Goal: Communication & Community: Share content

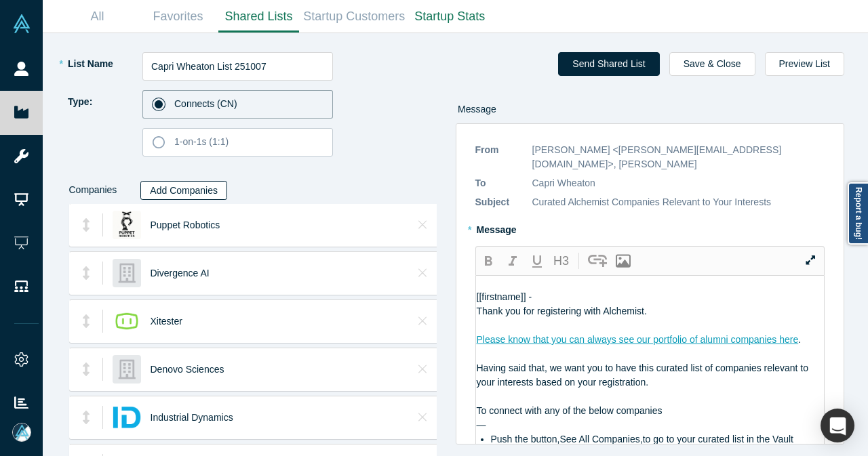
click at [188, 189] on button "Add Companies" at bounding box center [183, 190] width 87 height 19
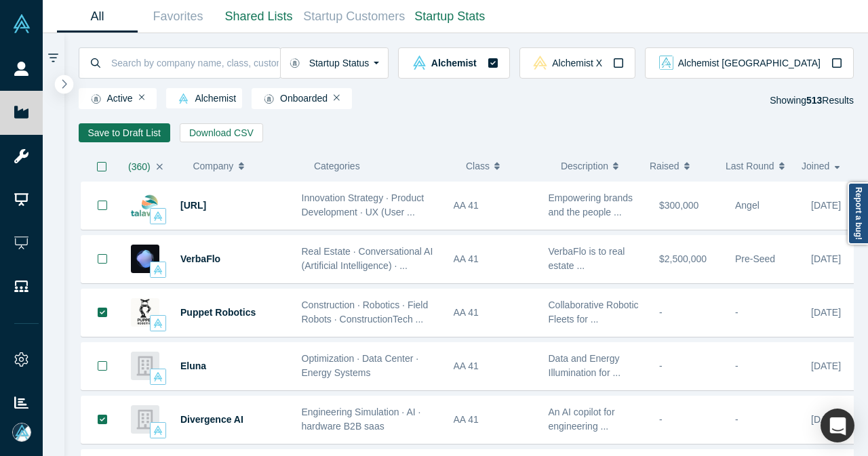
click at [62, 85] on icon "button" at bounding box center [64, 84] width 7 height 10
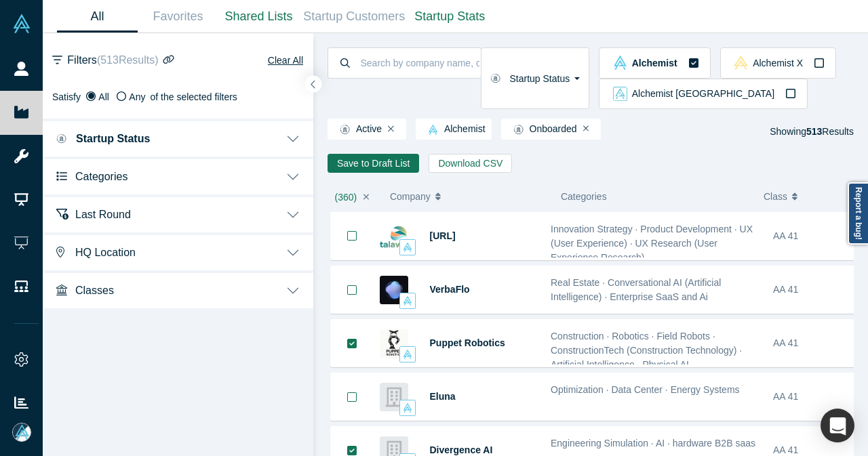
click at [287, 169] on button "Categories" at bounding box center [178, 176] width 270 height 38
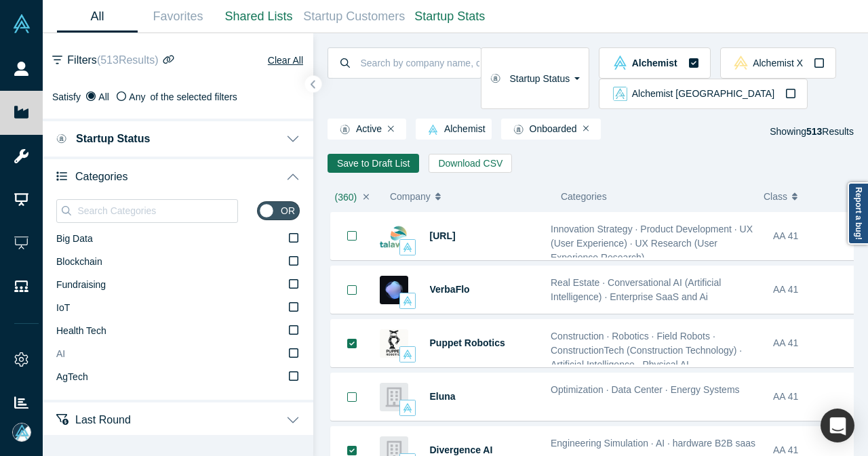
click at [289, 356] on icon at bounding box center [293, 353] width 9 height 11
click at [0, 0] on input "AI" at bounding box center [0, 0] width 0 height 0
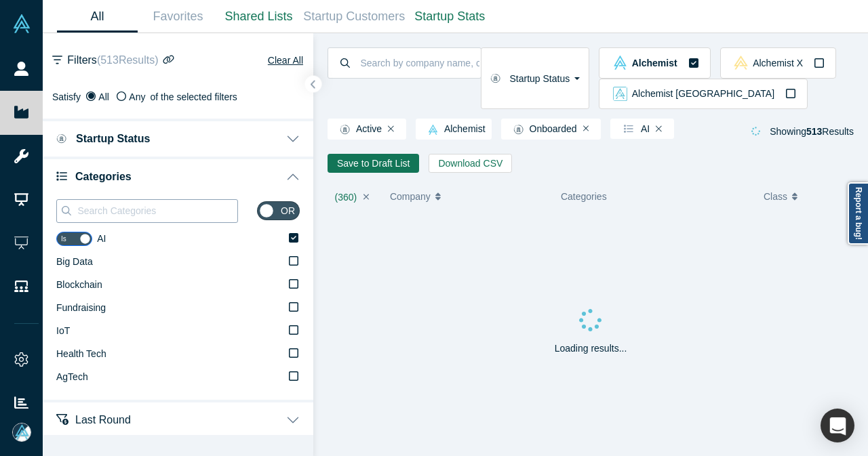
click at [172, 215] on input at bounding box center [156, 211] width 161 height 18
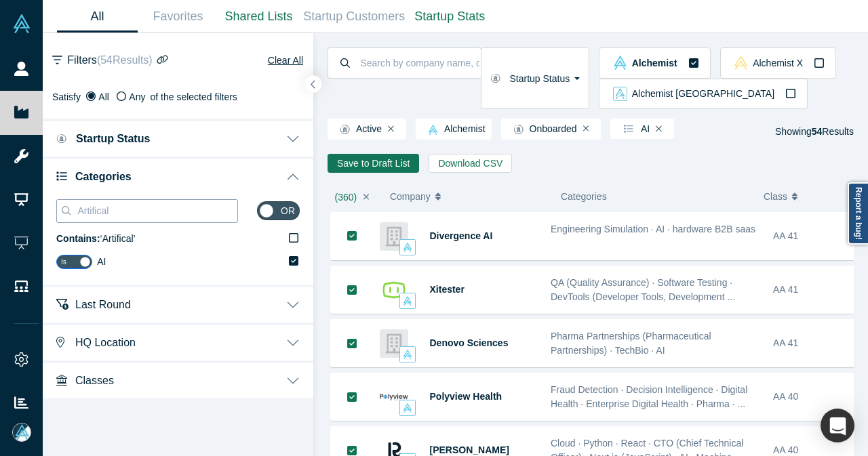
drag, startPoint x: 182, startPoint y: 212, endPoint x: 106, endPoint y: 212, distance: 75.9
click at [106, 212] on input "Artifical" at bounding box center [156, 211] width 161 height 18
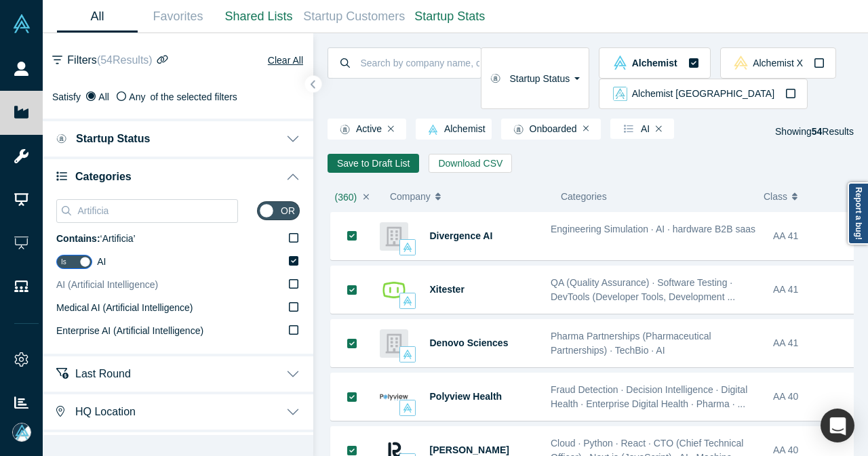
click at [289, 284] on icon at bounding box center [293, 284] width 9 height 11
click at [0, 0] on input "AI (Artificial Intelligence)" at bounding box center [0, 0] width 0 height 0
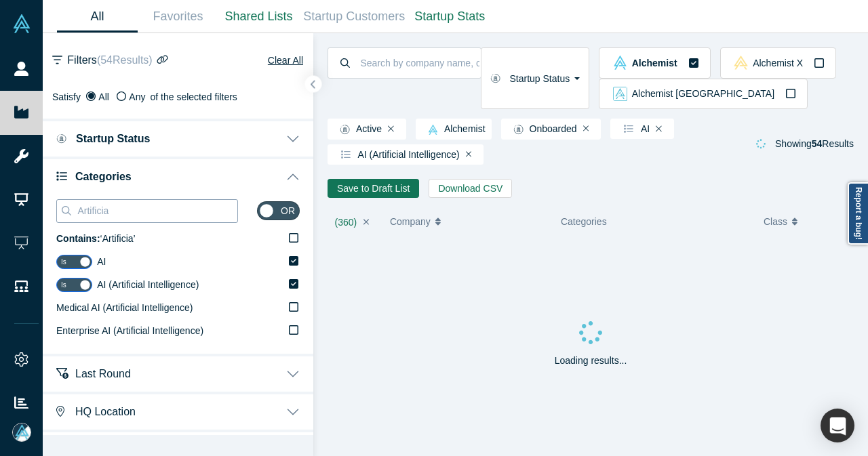
click at [56, 212] on div "Artificia" at bounding box center [147, 211] width 182 height 24
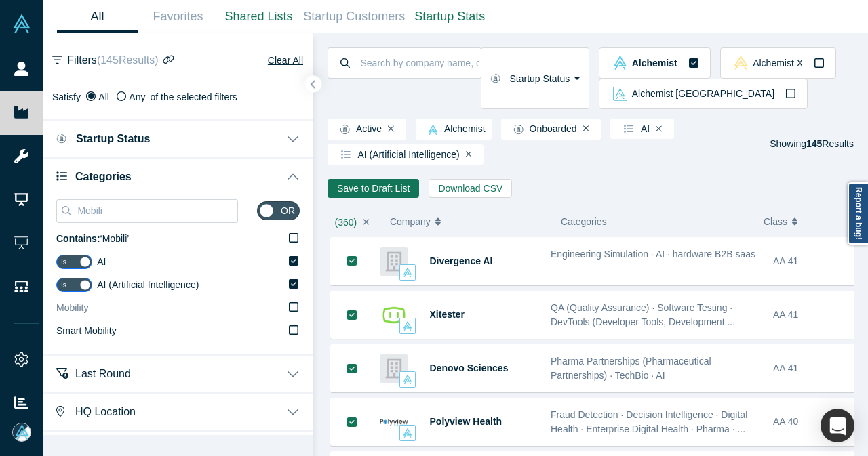
click at [170, 308] on label "Mobility" at bounding box center [177, 308] width 243 height 23
click at [0, 0] on input "Mobility" at bounding box center [0, 0] width 0 height 0
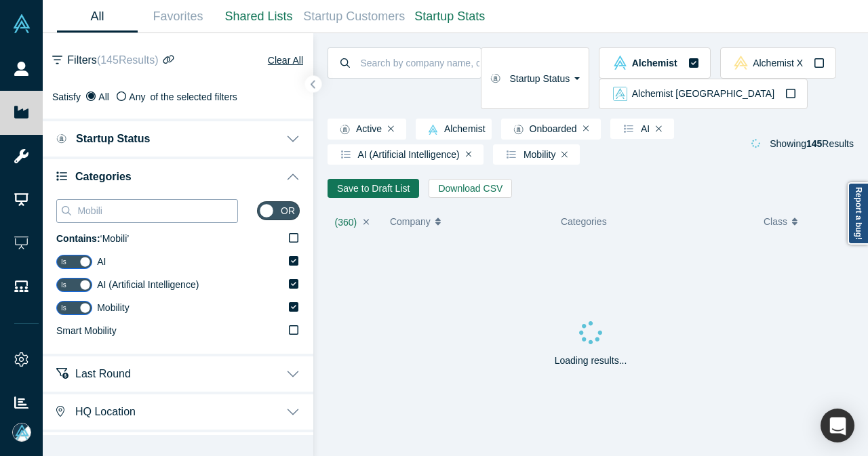
click at [168, 213] on input "Mobili" at bounding box center [156, 211] width 161 height 18
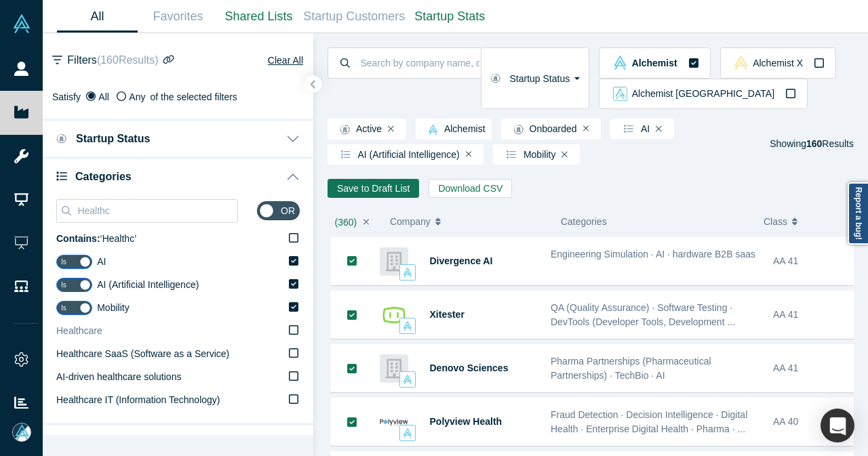
click at [96, 330] on span "Healthcare" at bounding box center [79, 330] width 46 height 11
click at [0, 0] on input "Healthcare" at bounding box center [0, 0] width 0 height 0
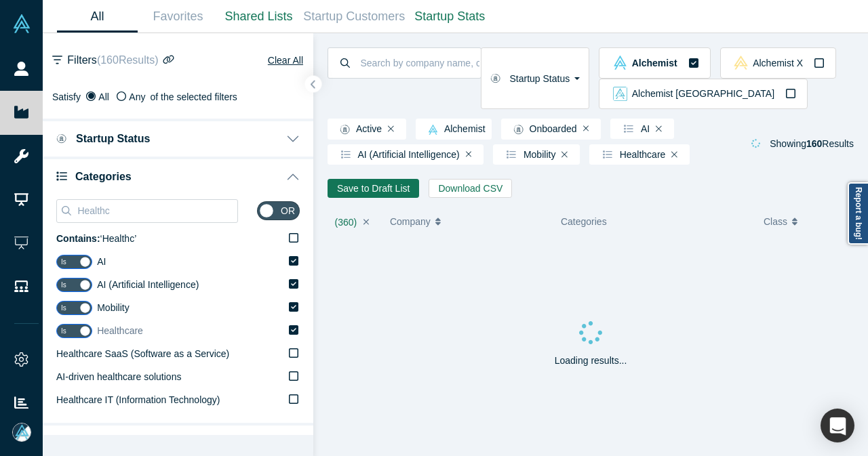
scroll to position [68, 0]
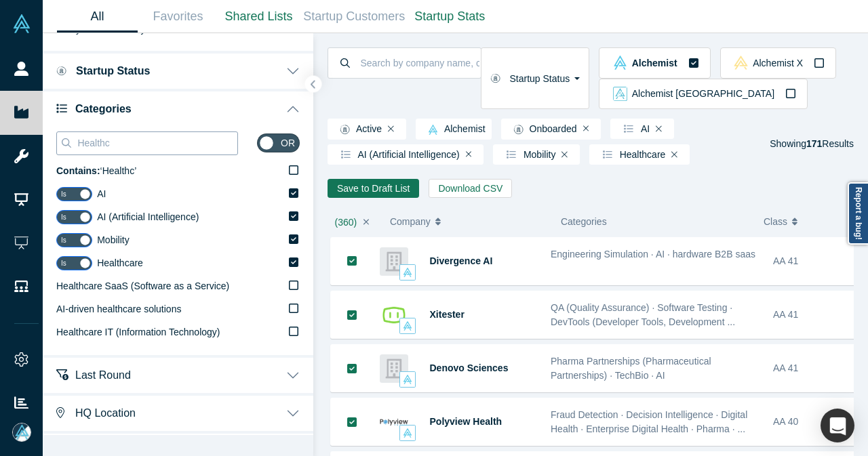
click at [171, 148] on input "Healthc" at bounding box center [156, 143] width 161 height 18
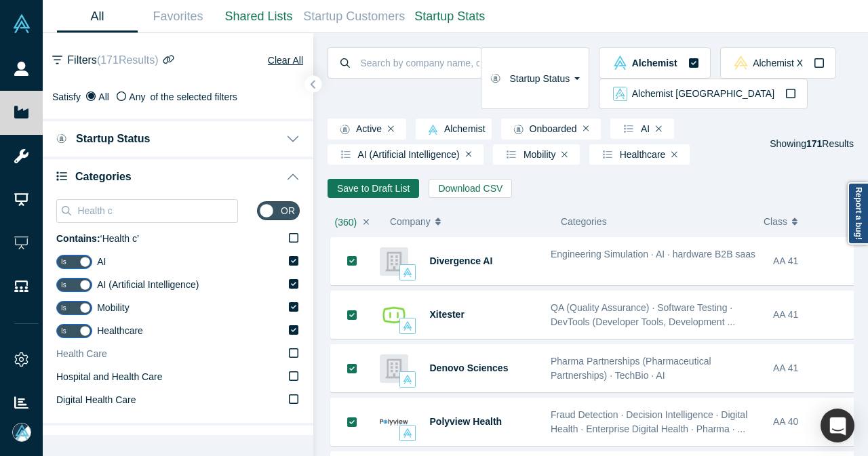
click at [289, 356] on icon at bounding box center [293, 353] width 9 height 11
click at [0, 0] on input "Health Care" at bounding box center [0, 0] width 0 height 0
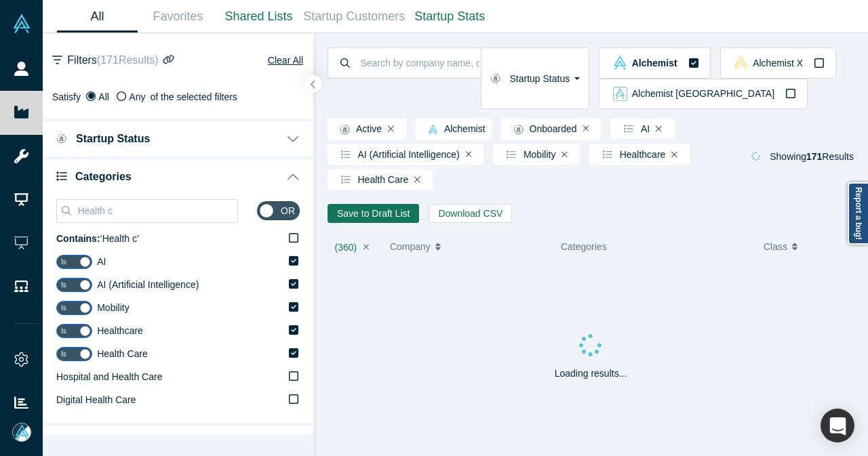
drag, startPoint x: 148, startPoint y: 204, endPoint x: 52, endPoint y: 206, distance: 96.3
click at [52, 206] on div "Health c or Contains: ‘ Health c ’ Is AI Is AI (Artificial Intelligence) Is Mob…" at bounding box center [178, 309] width 270 height 228
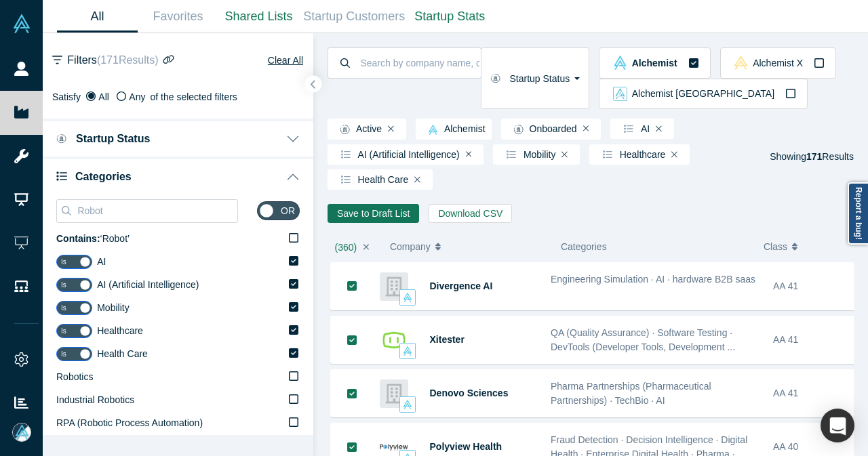
scroll to position [68, 0]
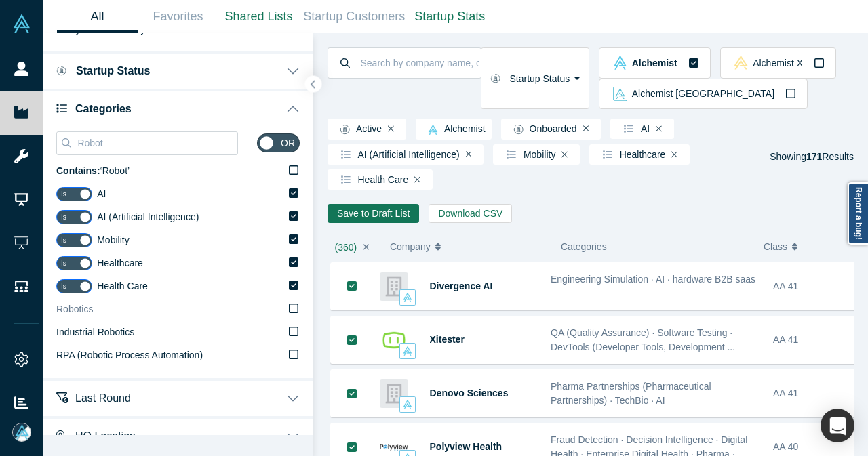
click at [79, 313] on span "Robotics" at bounding box center [74, 309] width 37 height 11
click at [0, 0] on input "Robotics" at bounding box center [0, 0] width 0 height 0
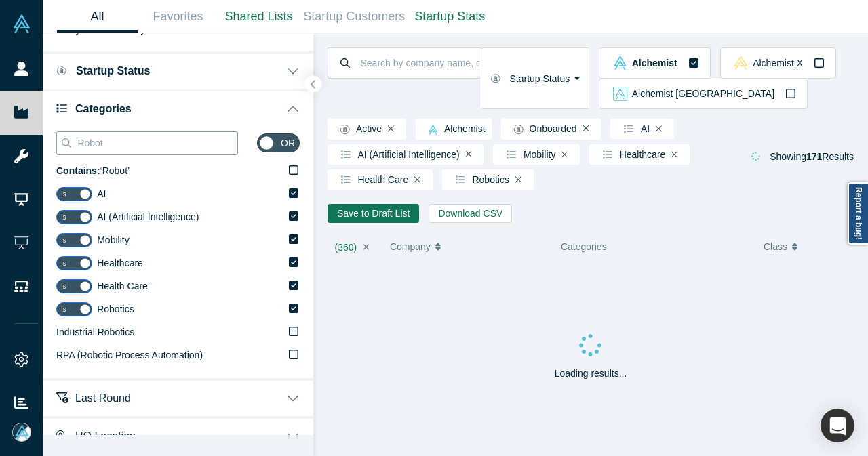
drag, startPoint x: 134, startPoint y: 144, endPoint x: 71, endPoint y: 142, distance: 63.8
click at [71, 142] on div "Robot" at bounding box center [147, 144] width 182 height 24
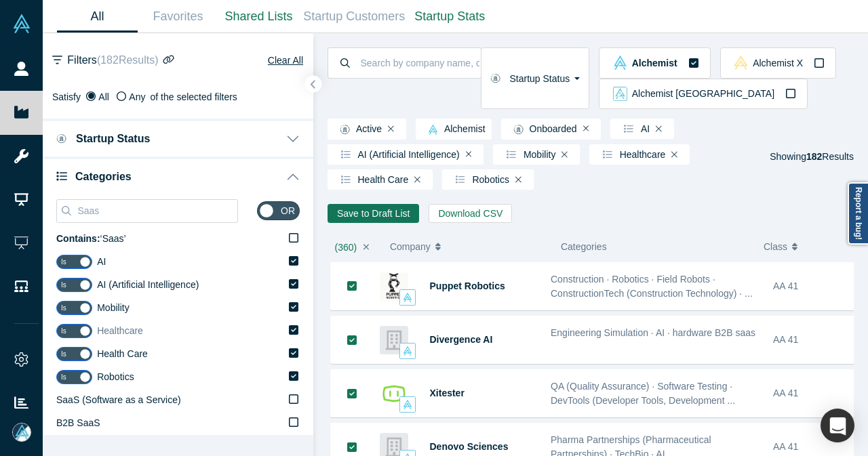
drag, startPoint x: 282, startPoint y: 399, endPoint x: 214, endPoint y: 342, distance: 89.0
click at [289, 399] on icon at bounding box center [293, 399] width 9 height 11
click at [0, 0] on input "SaaS (Software as a Service)" at bounding box center [0, 0] width 0 height 0
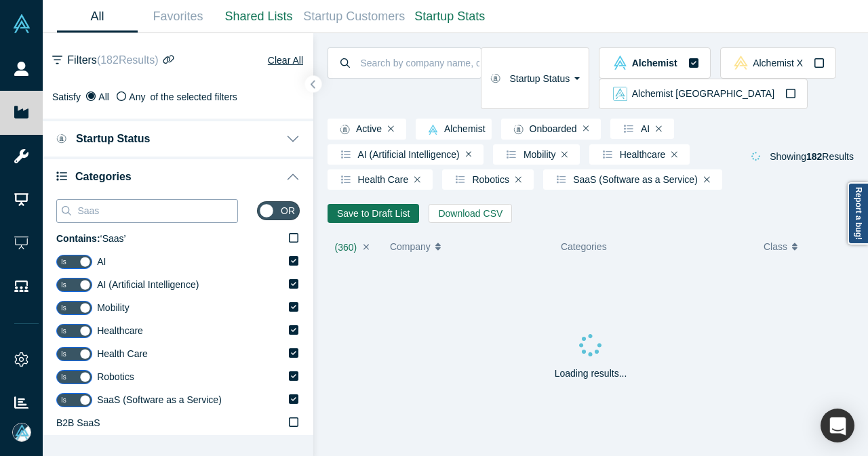
drag, startPoint x: 129, startPoint y: 219, endPoint x: 81, endPoint y: 215, distance: 47.6
click at [81, 215] on input "Saas" at bounding box center [156, 211] width 161 height 18
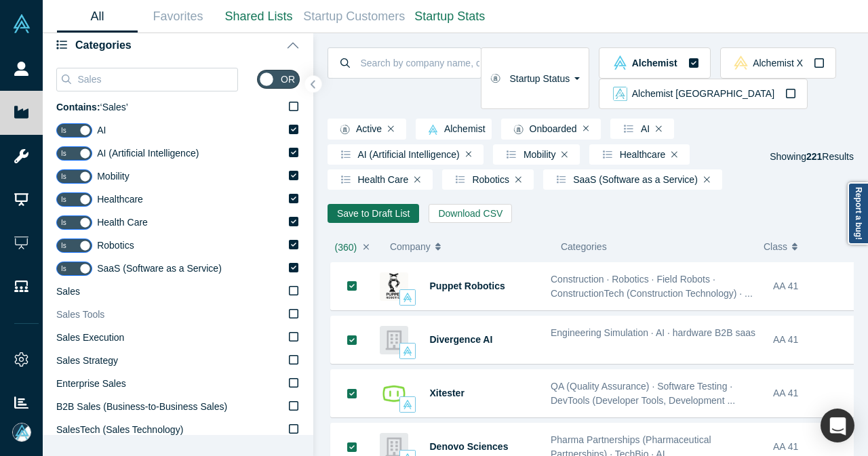
scroll to position [136, 0]
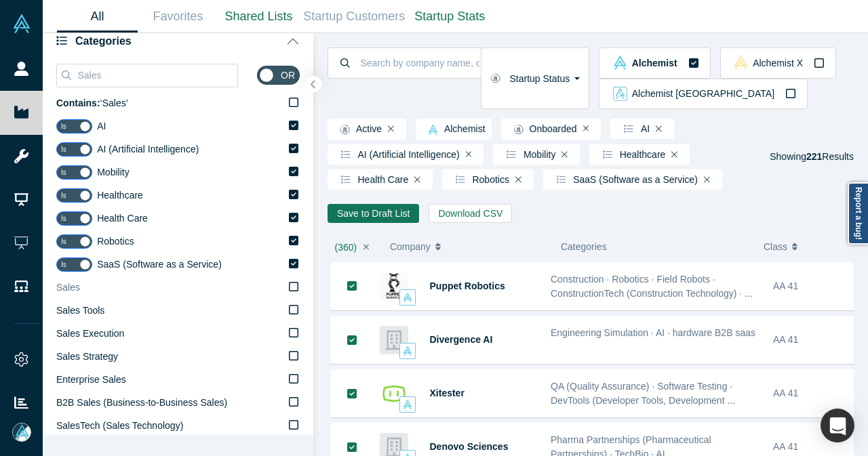
click at [73, 291] on span "Sales" at bounding box center [68, 287] width 24 height 11
click at [0, 0] on input "Sales" at bounding box center [0, 0] width 0 height 0
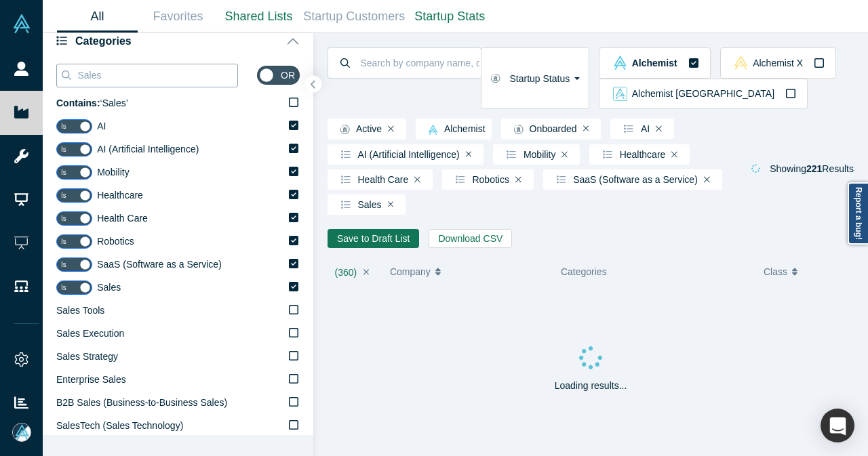
drag, startPoint x: 133, startPoint y: 74, endPoint x: 75, endPoint y: 73, distance: 57.6
click at [75, 73] on div "Sales" at bounding box center [147, 76] width 182 height 24
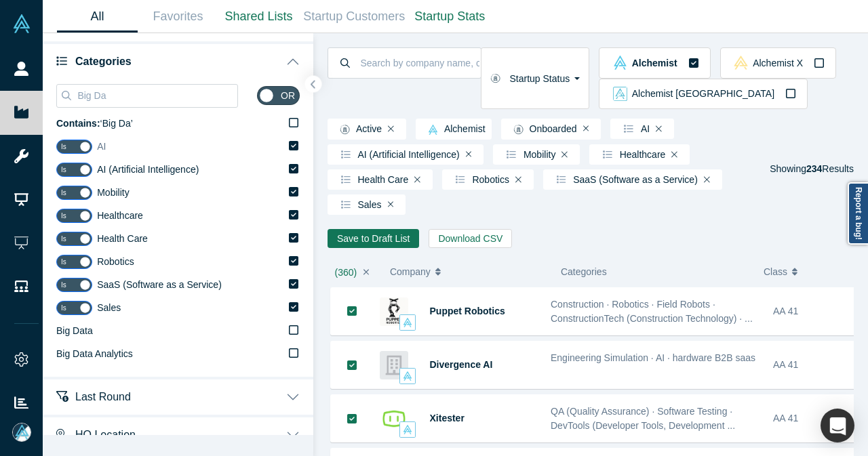
scroll to position [136, 0]
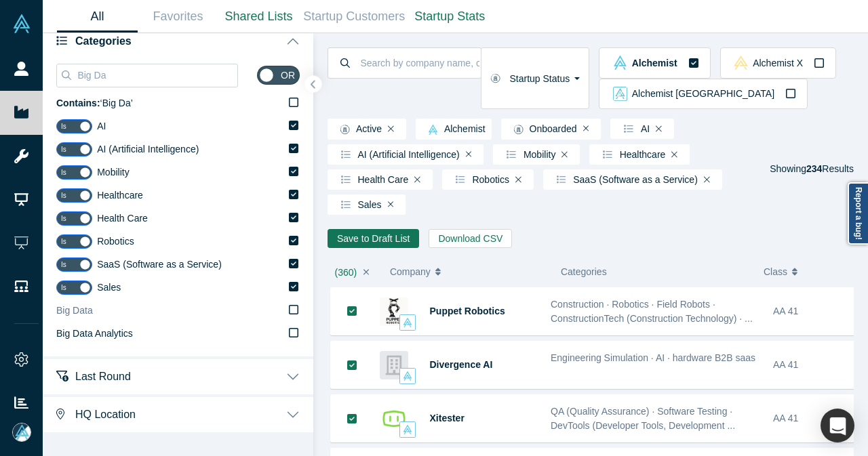
click at [289, 313] on icon at bounding box center [293, 309] width 9 height 11
click at [0, 0] on input "Big Data" at bounding box center [0, 0] width 0 height 0
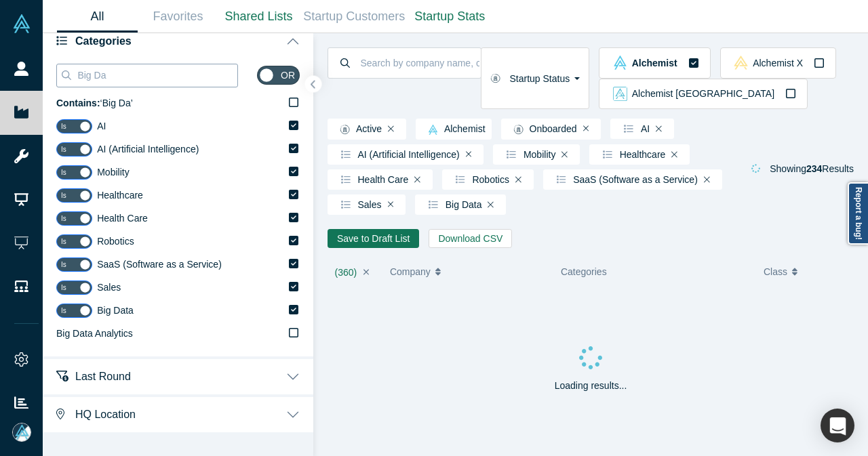
drag, startPoint x: 119, startPoint y: 82, endPoint x: 75, endPoint y: 82, distance: 44.7
click at [75, 82] on div "Big Da" at bounding box center [147, 76] width 182 height 24
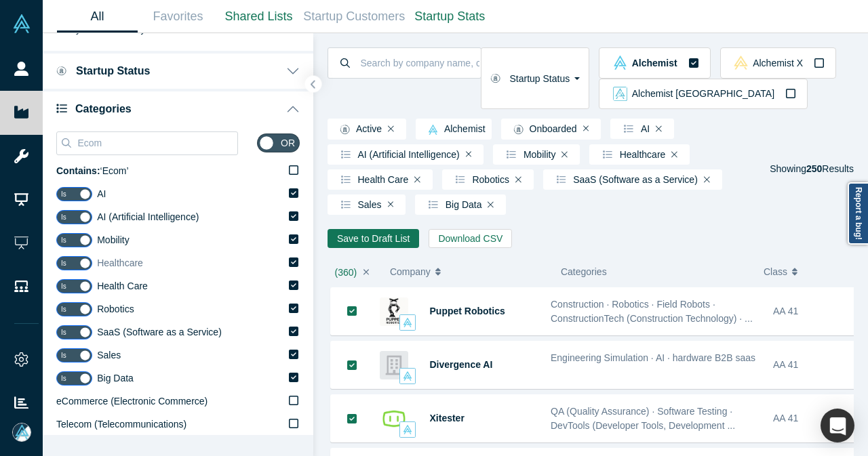
scroll to position [203, 0]
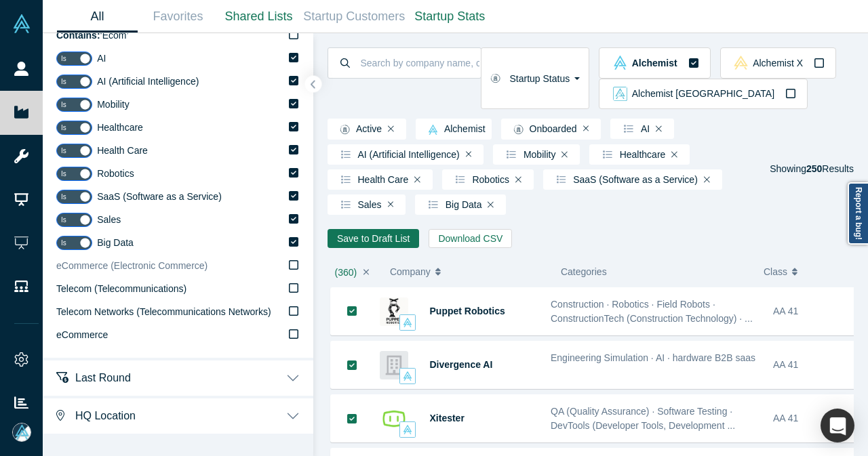
click at [289, 267] on icon at bounding box center [293, 265] width 9 height 11
click at [0, 0] on input "eCommerce (Electronic Commerce)" at bounding box center [0, 0] width 0 height 0
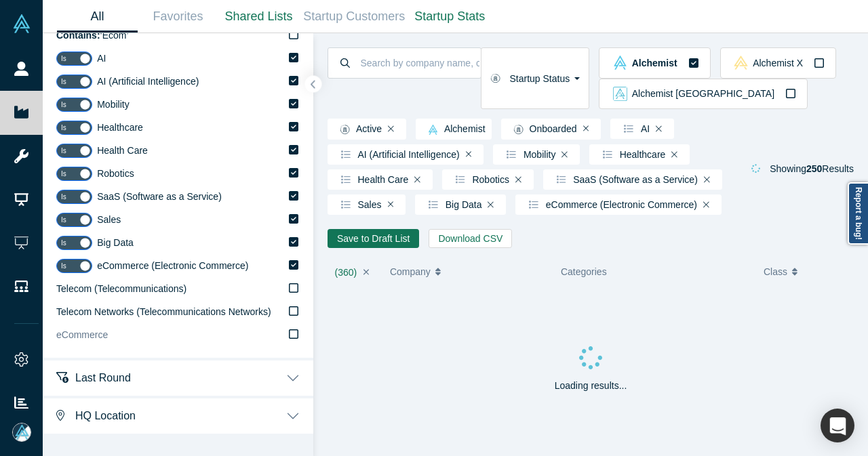
click at [289, 336] on icon at bounding box center [293, 334] width 9 height 11
click at [0, 0] on input "eCommerce" at bounding box center [0, 0] width 0 height 0
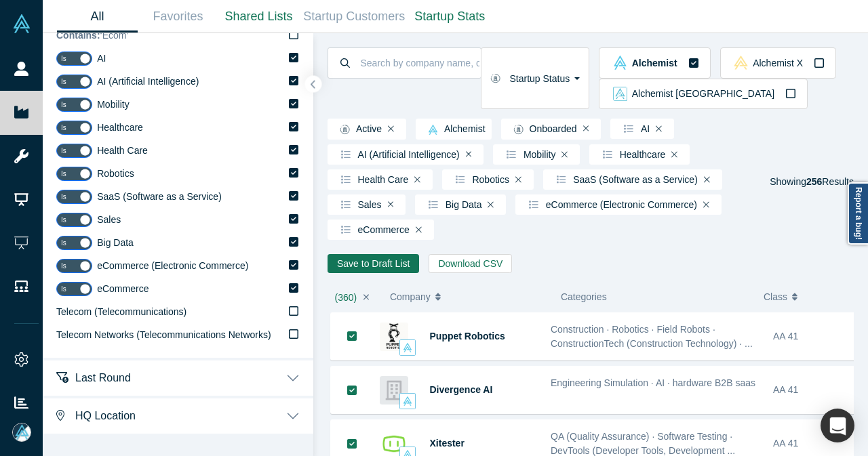
scroll to position [68, 0]
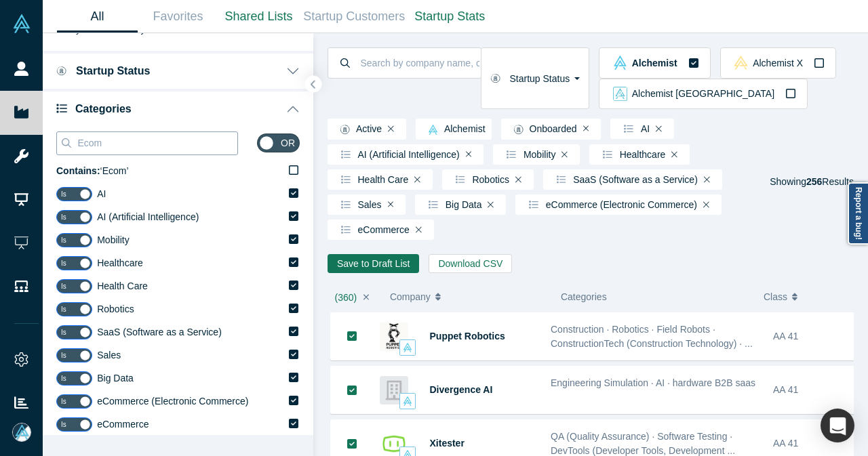
drag, startPoint x: 140, startPoint y: 145, endPoint x: 66, endPoint y: 143, distance: 74.6
click at [66, 143] on div "Ecom" at bounding box center [147, 144] width 182 height 24
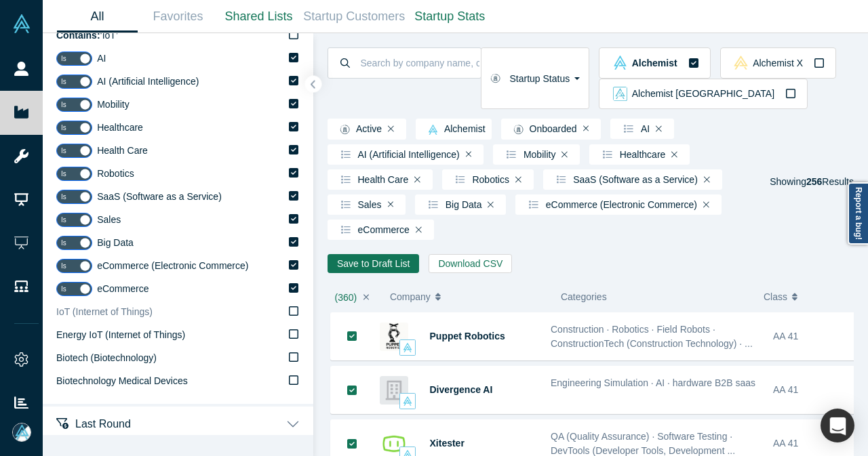
click at [289, 313] on icon at bounding box center [293, 311] width 9 height 11
click at [0, 0] on input "IoT (Internet of Things)" at bounding box center [0, 0] width 0 height 0
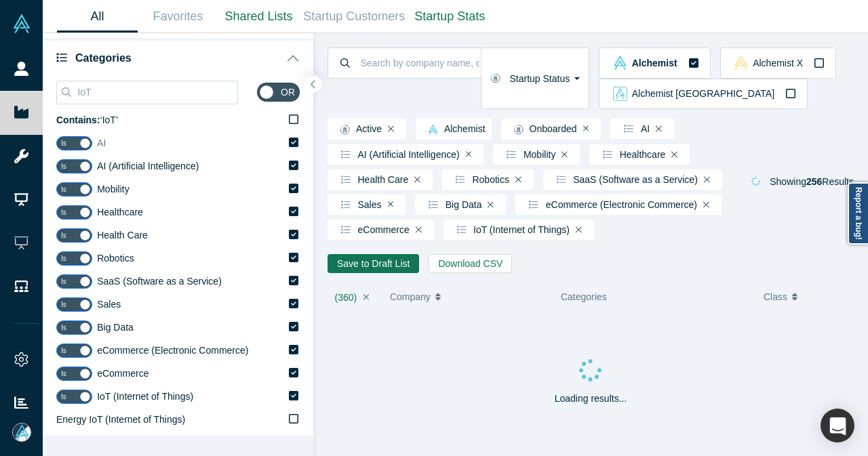
scroll to position [0, 0]
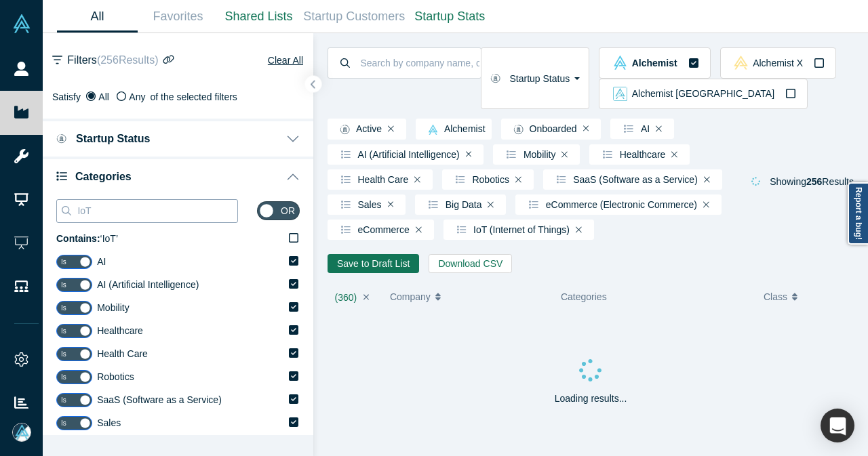
drag, startPoint x: 92, startPoint y: 216, endPoint x: 68, endPoint y: 215, distance: 24.4
click at [68, 215] on div "IoT" at bounding box center [147, 211] width 182 height 24
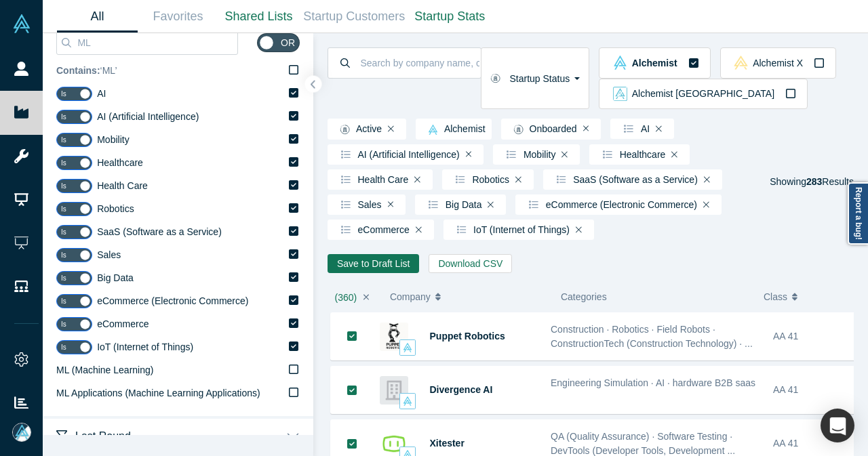
scroll to position [203, 0]
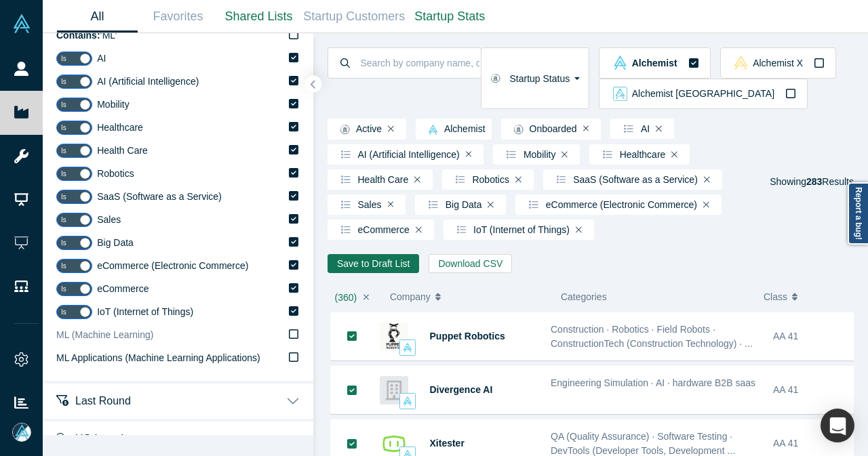
click at [289, 338] on icon at bounding box center [293, 333] width 9 height 9
click at [0, 0] on input "ML (Machine Learning)" at bounding box center [0, 0] width 0 height 0
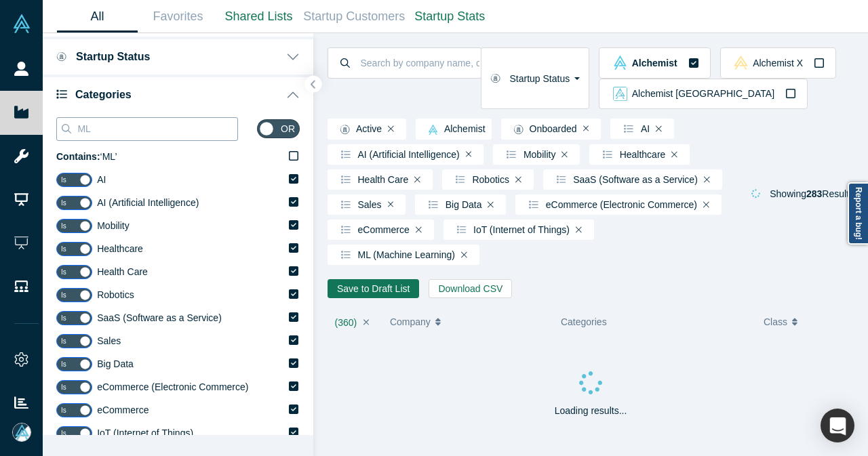
scroll to position [0, 0]
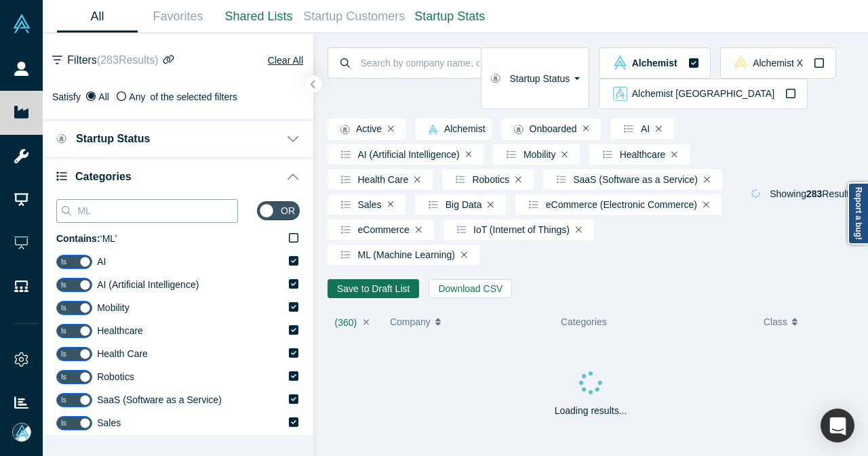
click at [156, 205] on input "ML" at bounding box center [156, 211] width 161 height 18
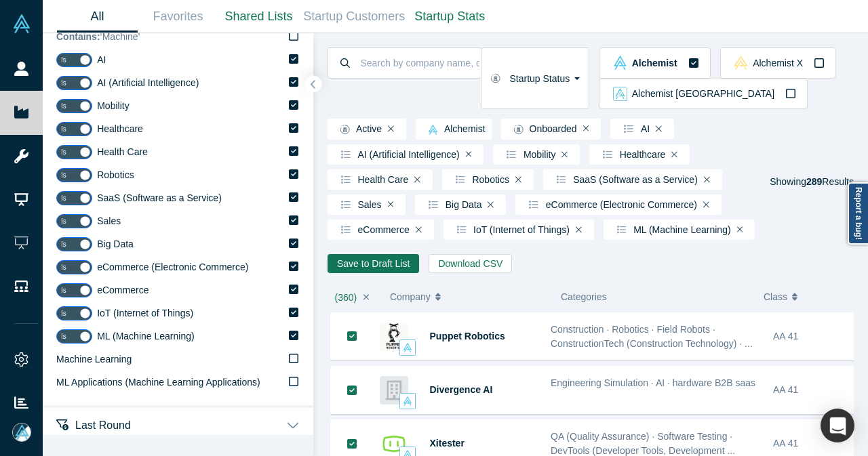
scroll to position [203, 0]
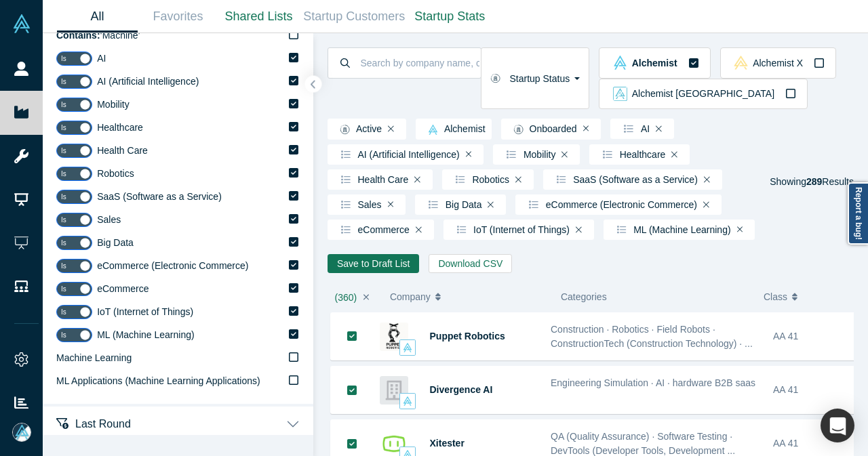
click at [291, 356] on div "Machine or Contains: ‘ Machine ’ Is AI Is AI (Artificial Intelligence) Is Mobil…" at bounding box center [178, 197] width 270 height 413
click at [289, 355] on icon at bounding box center [293, 357] width 9 height 11
click at [0, 0] on input "Machine Learning" at bounding box center [0, 0] width 0 height 0
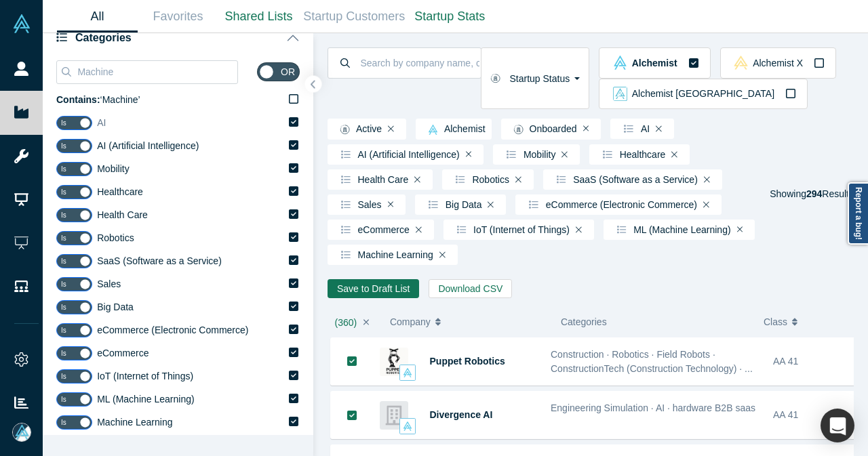
scroll to position [68, 0]
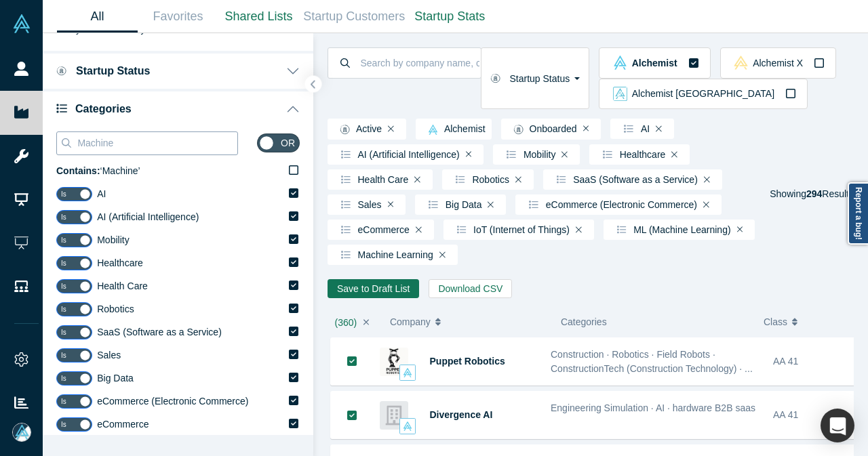
drag, startPoint x: 170, startPoint y: 146, endPoint x: 94, endPoint y: 140, distance: 76.8
click at [94, 140] on input "Machine" at bounding box center [156, 143] width 161 height 18
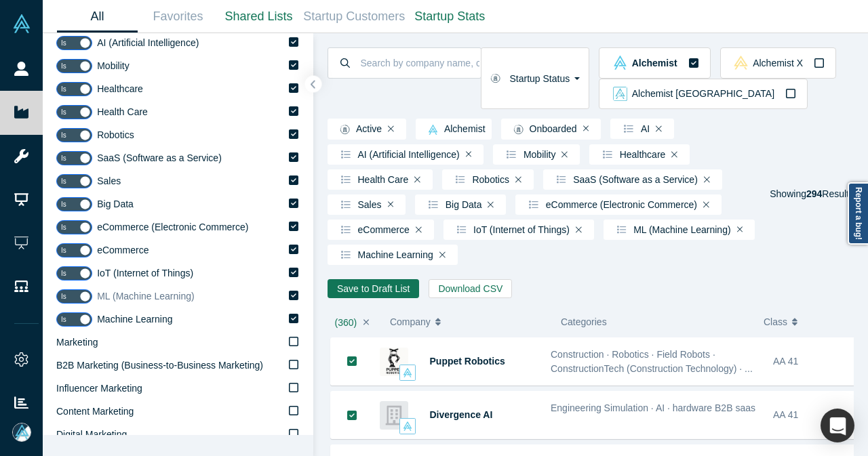
scroll to position [271, 0]
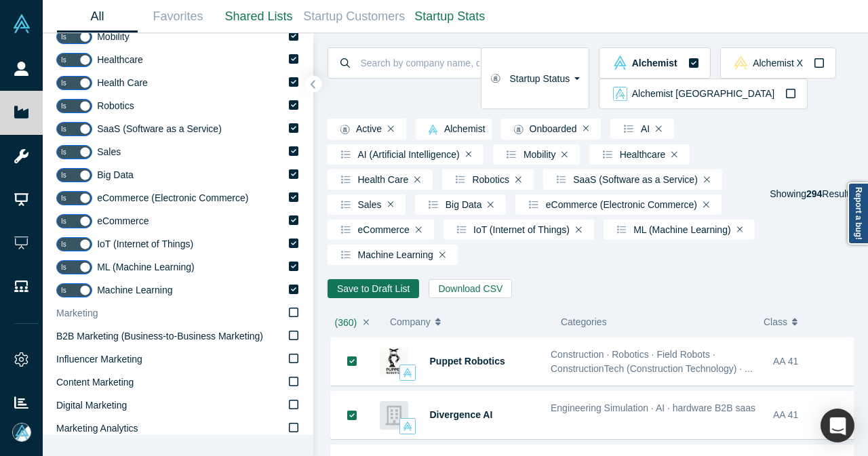
click at [94, 312] on span "Marketing" at bounding box center [76, 313] width 41 height 11
click at [0, 0] on input "Marketing" at bounding box center [0, 0] width 0 height 0
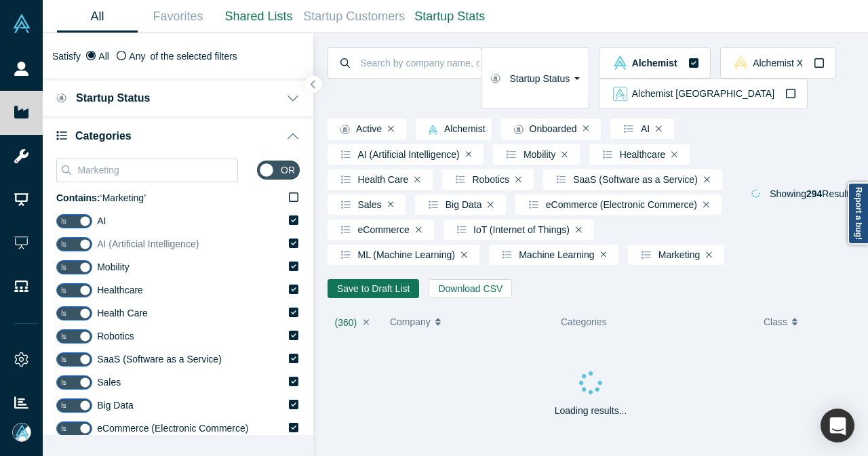
scroll to position [0, 0]
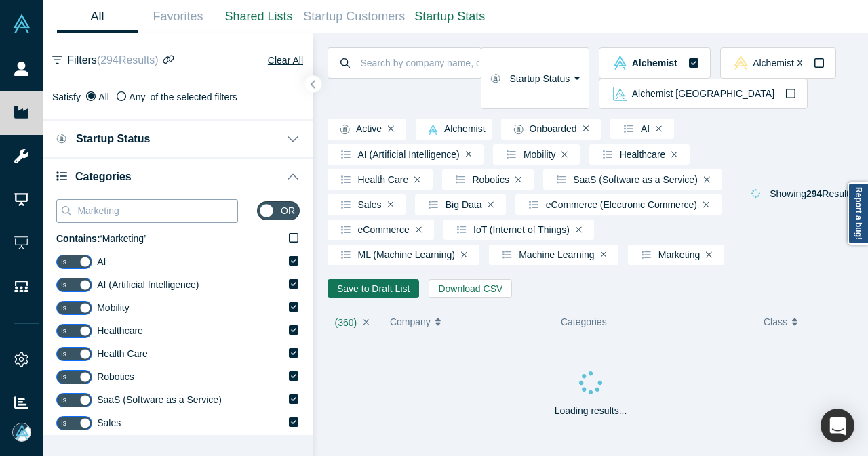
drag, startPoint x: 117, startPoint y: 214, endPoint x: 73, endPoint y: 214, distance: 44.1
click at [73, 214] on div "Marketing" at bounding box center [147, 211] width 182 height 24
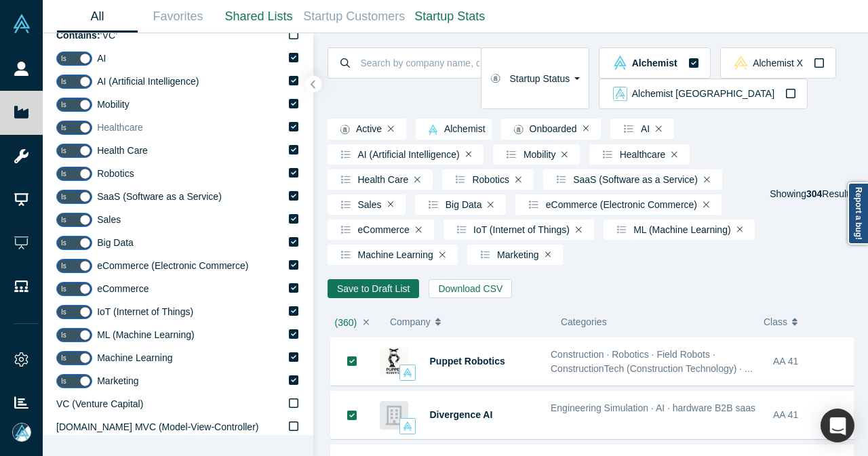
scroll to position [271, 0]
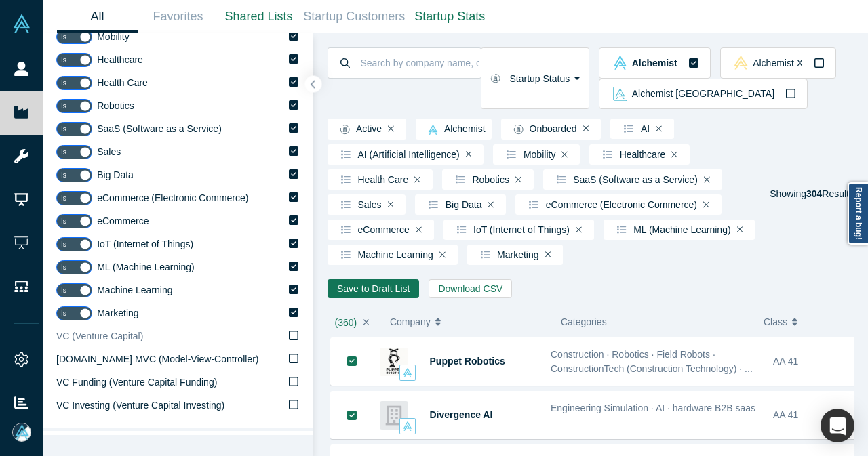
click at [107, 336] on span "VC (Venture Capital)" at bounding box center [99, 336] width 87 height 11
click at [0, 0] on input "VC (Venture Capital)" at bounding box center [0, 0] width 0 height 0
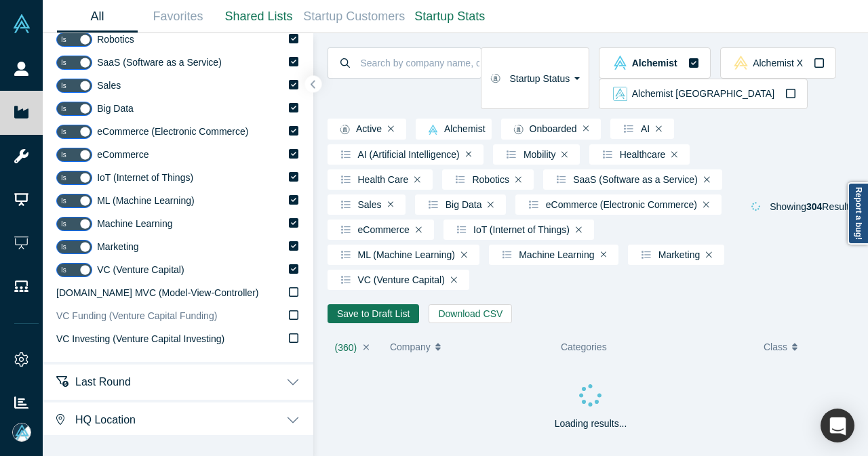
scroll to position [339, 0]
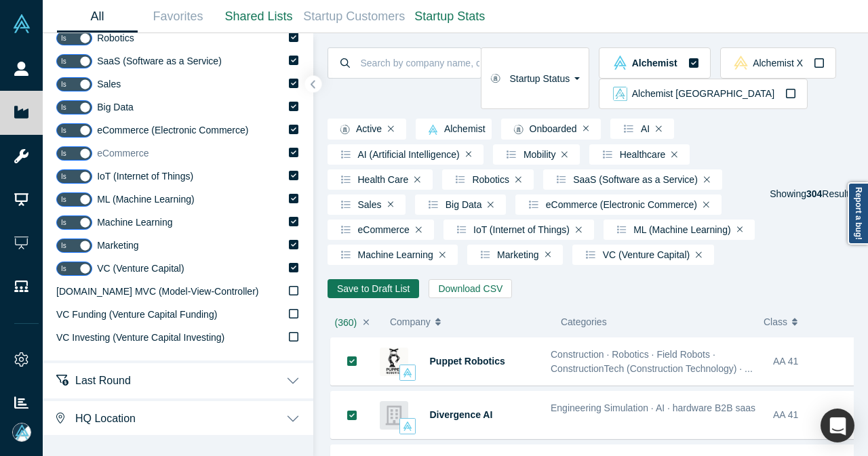
scroll to position [136, 0]
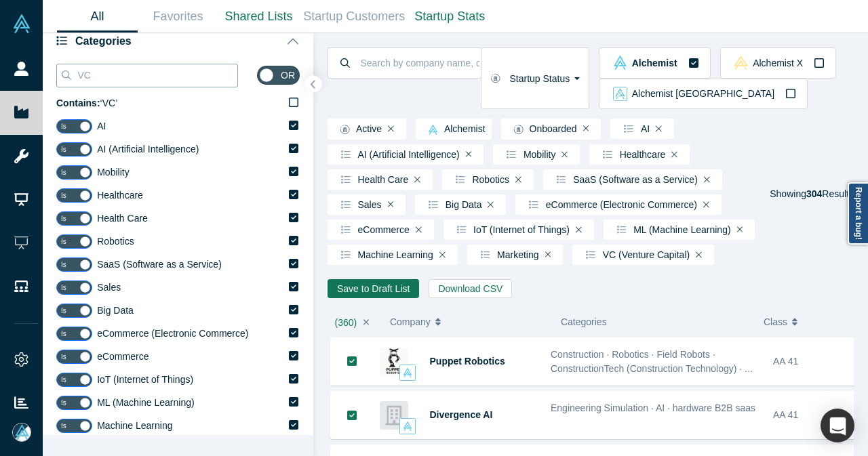
drag, startPoint x: 132, startPoint y: 76, endPoint x: 56, endPoint y: 79, distance: 76.0
click at [56, 79] on div "VC" at bounding box center [147, 76] width 182 height 24
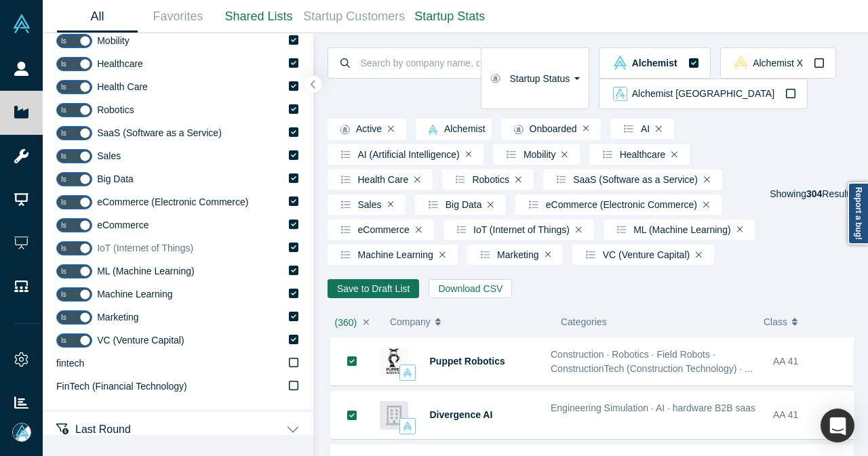
scroll to position [271, 0]
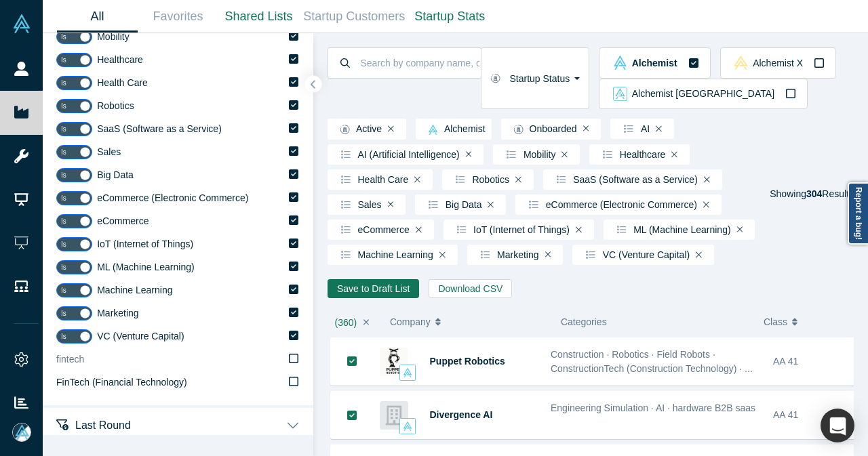
click at [277, 359] on label "fintech" at bounding box center [177, 359] width 243 height 23
click at [0, 0] on input "fintech" at bounding box center [0, 0] width 0 height 0
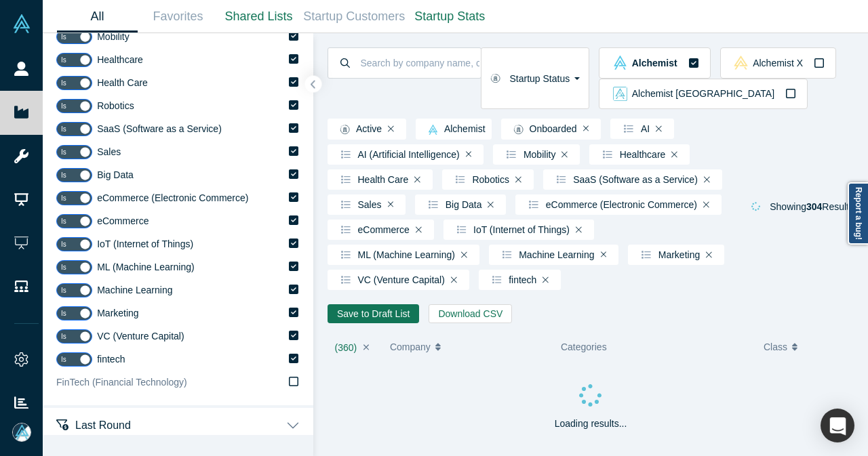
click at [289, 378] on icon at bounding box center [293, 381] width 9 height 11
click at [0, 0] on input "FinTech (Financial Technology)" at bounding box center [0, 0] width 0 height 0
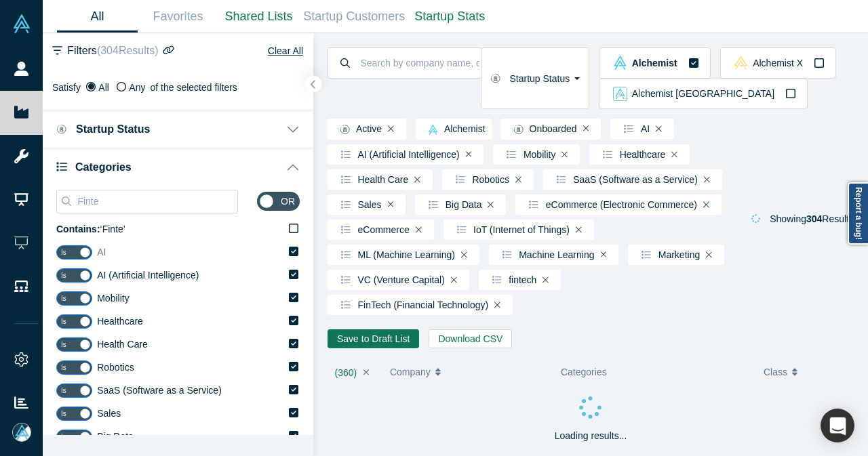
scroll to position [0, 0]
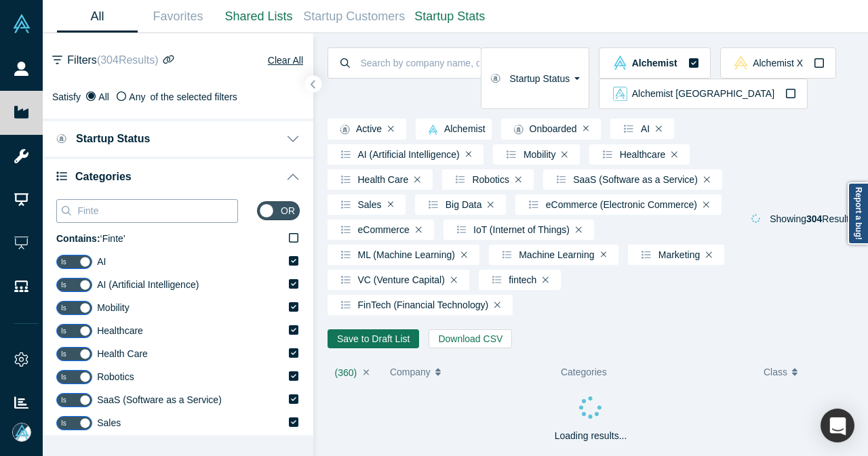
drag, startPoint x: 178, startPoint y: 216, endPoint x: 64, endPoint y: 213, distance: 113.9
click at [64, 213] on div "Finte" at bounding box center [147, 211] width 182 height 24
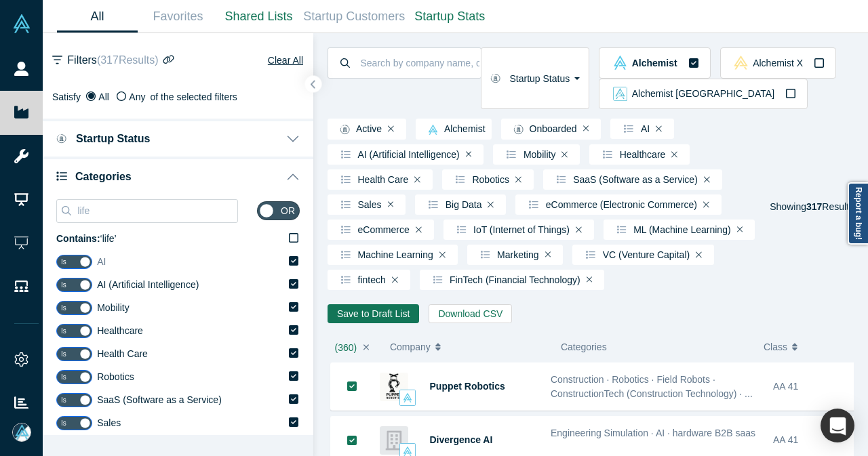
scroll to position [401, 0]
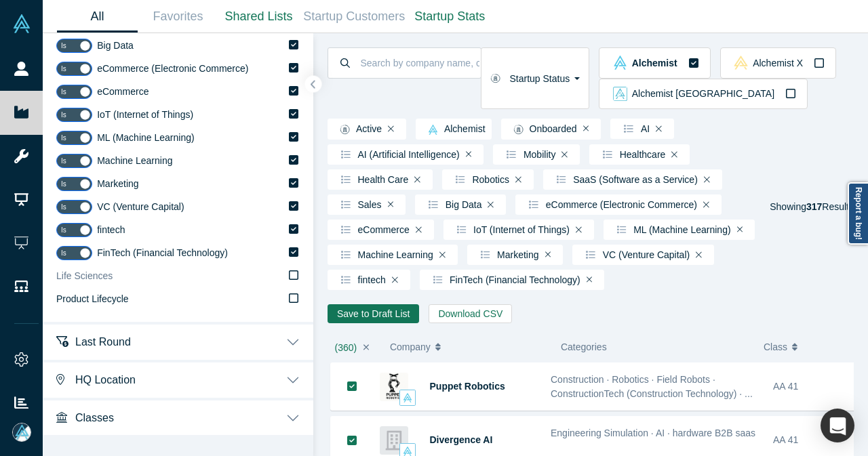
click at [289, 271] on icon at bounding box center [293, 275] width 9 height 11
click at [0, 0] on input "Life Sciences" at bounding box center [0, 0] width 0 height 0
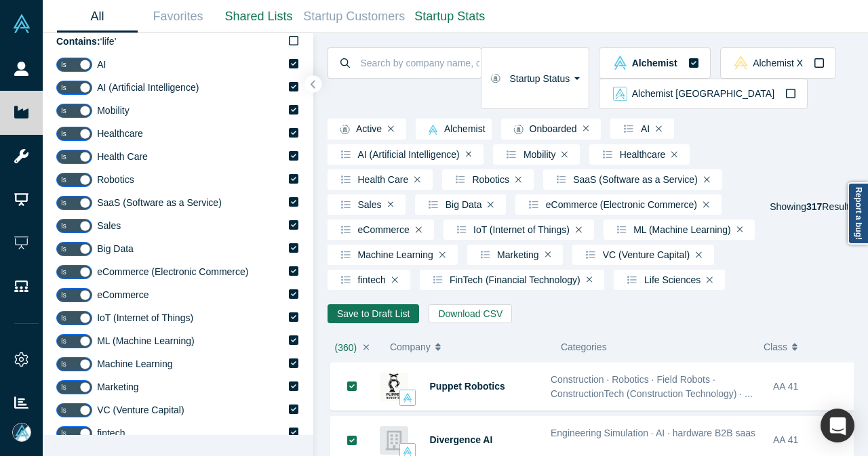
scroll to position [62, 0]
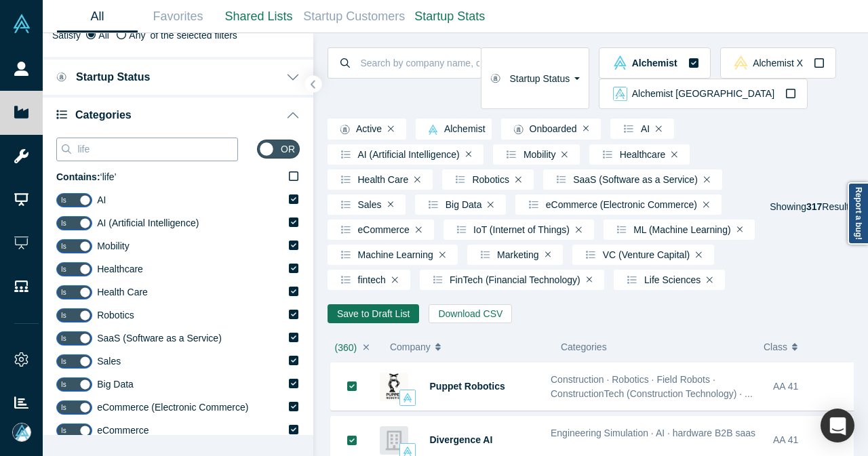
drag, startPoint x: 106, startPoint y: 147, endPoint x: 62, endPoint y: 147, distance: 44.7
click at [62, 147] on div "life" at bounding box center [147, 150] width 182 height 24
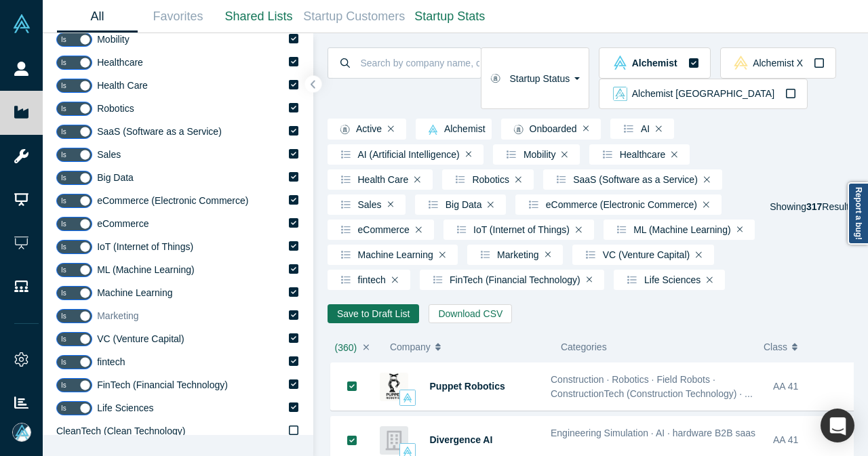
scroll to position [339, 0]
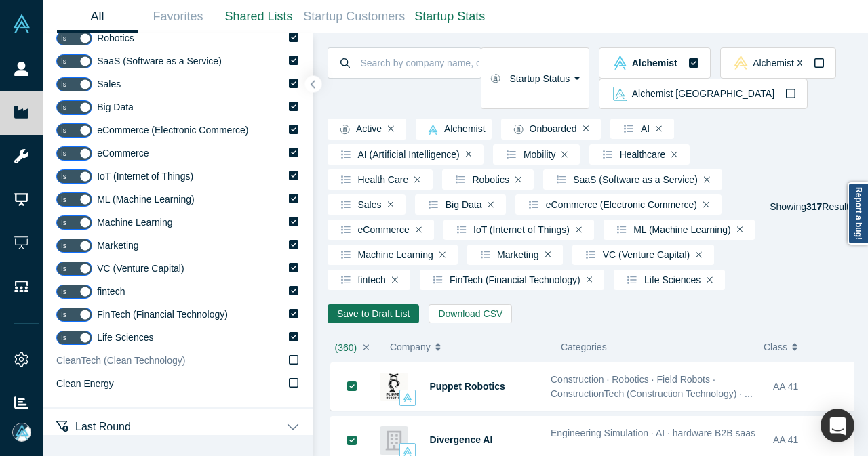
click at [289, 359] on icon at bounding box center [293, 360] width 9 height 11
click at [0, 0] on input "CleanTech (Clean Technology)" at bounding box center [0, 0] width 0 height 0
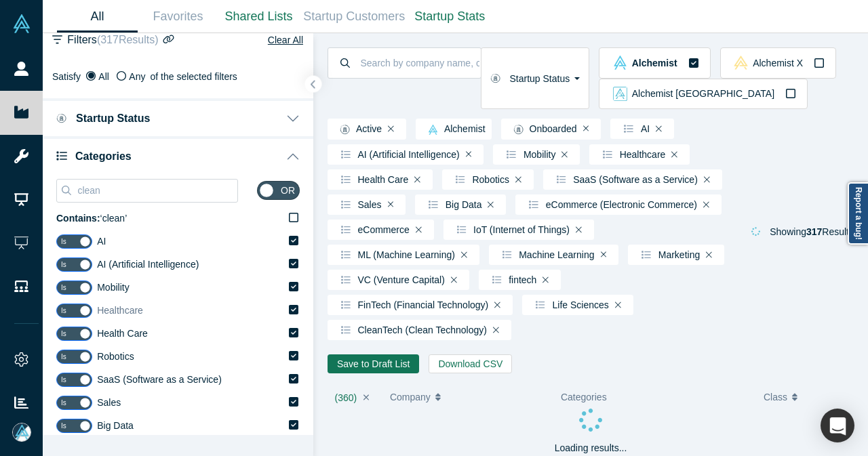
scroll to position [0, 0]
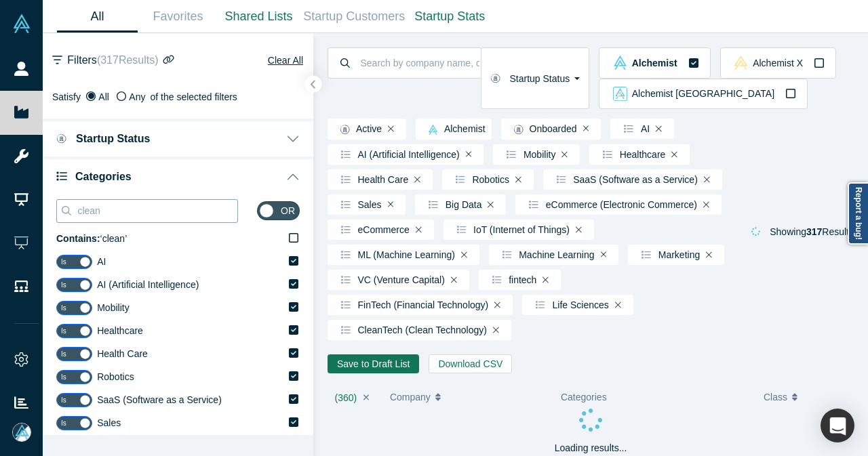
drag, startPoint x: 114, startPoint y: 214, endPoint x: 69, endPoint y: 211, distance: 44.8
click at [69, 211] on div "clean" at bounding box center [147, 211] width 182 height 24
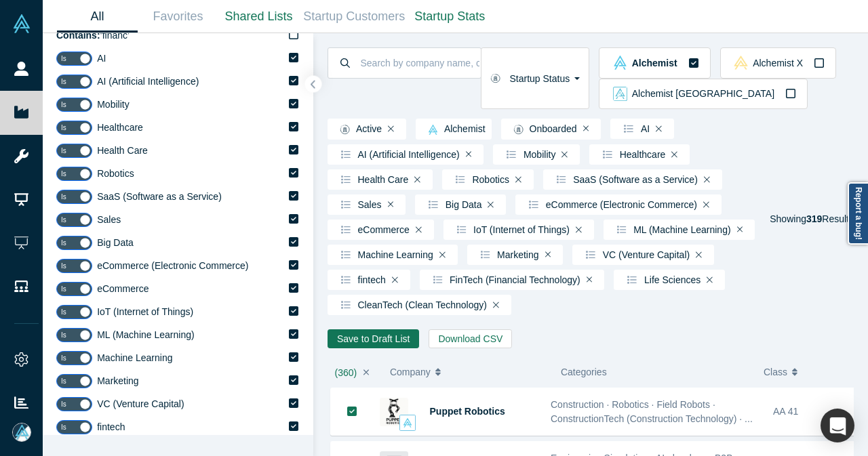
scroll to position [407, 0]
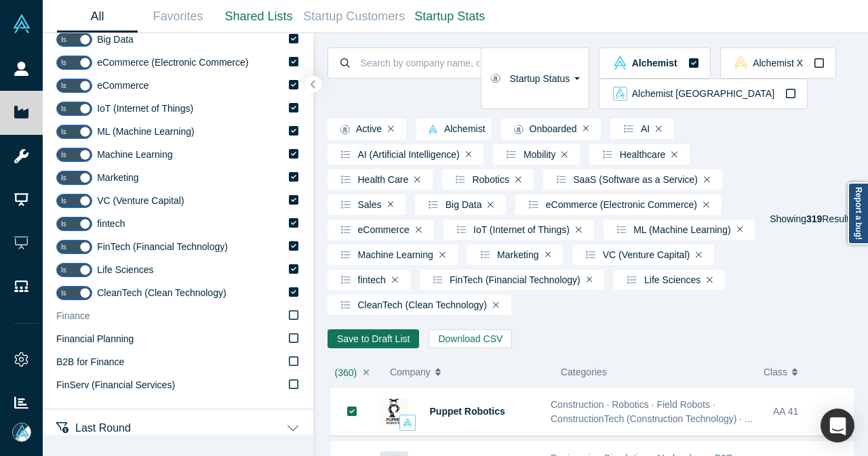
click at [289, 315] on icon at bounding box center [293, 315] width 9 height 11
click at [0, 0] on input "Finance" at bounding box center [0, 0] width 0 height 0
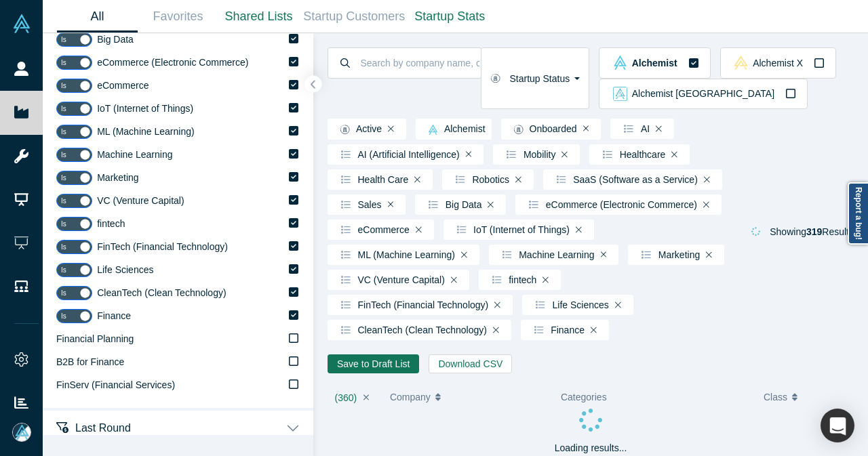
scroll to position [0, 0]
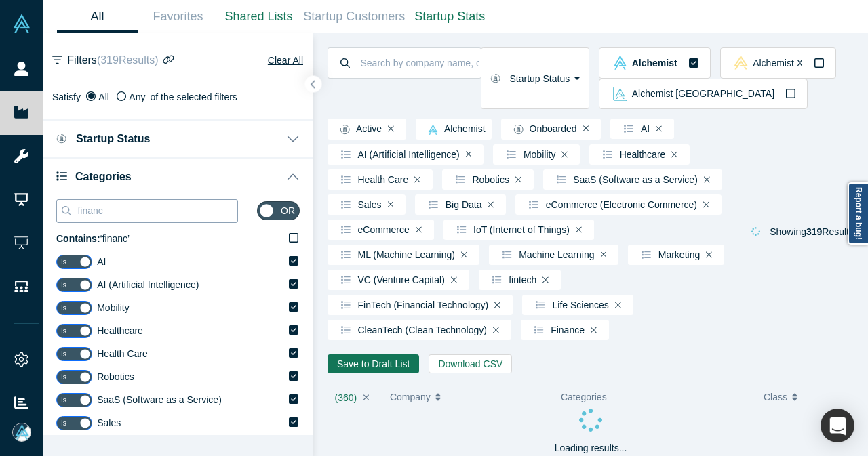
drag, startPoint x: 129, startPoint y: 214, endPoint x: 60, endPoint y: 206, distance: 69.5
click at [60, 208] on div "financ" at bounding box center [147, 211] width 182 height 24
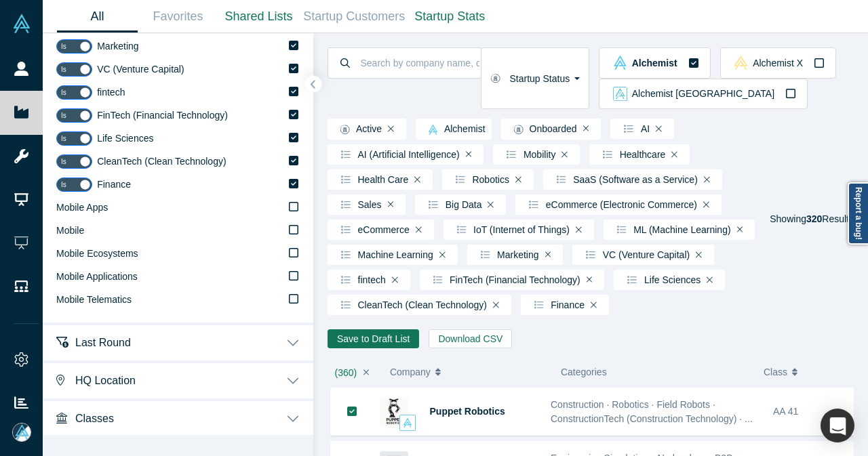
scroll to position [539, 0]
click at [289, 227] on icon at bounding box center [293, 229] width 9 height 11
click at [0, 0] on input "Mobile" at bounding box center [0, 0] width 0 height 0
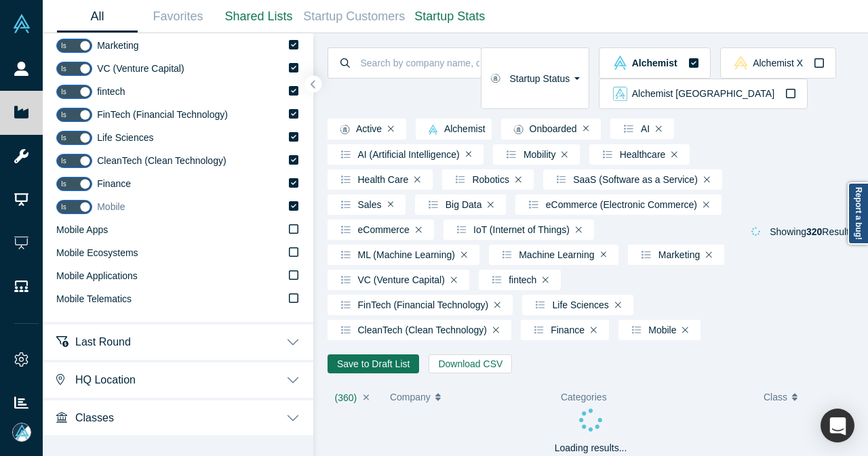
scroll to position [200, 0]
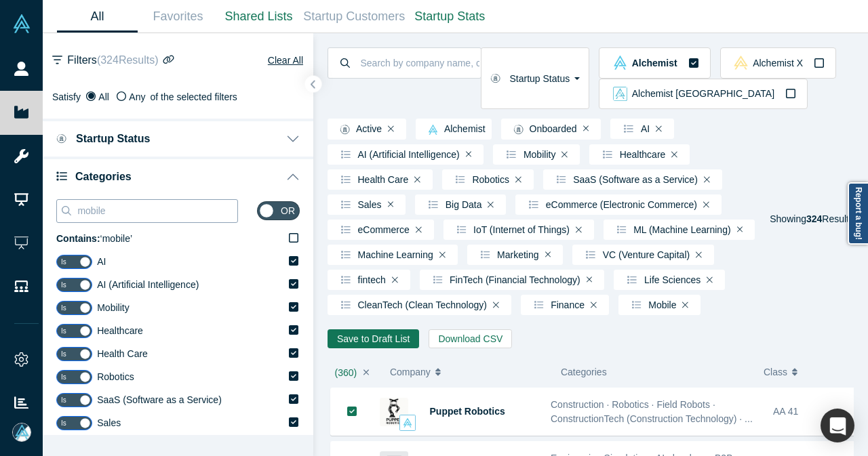
drag, startPoint x: 96, startPoint y: 205, endPoint x: 71, endPoint y: 205, distance: 25.1
click at [71, 205] on div "mobile" at bounding box center [147, 211] width 182 height 24
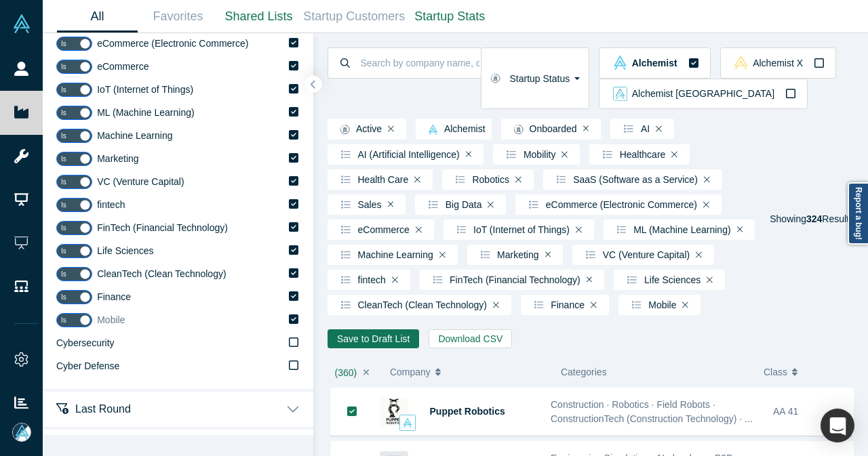
scroll to position [493, 0]
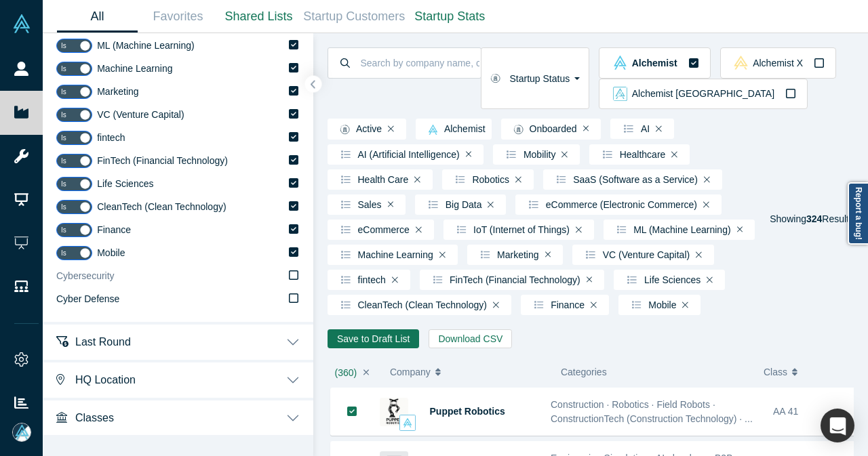
click at [289, 274] on icon at bounding box center [293, 275] width 9 height 11
click at [0, 0] on input "Cybersecurity" at bounding box center [0, 0] width 0 height 0
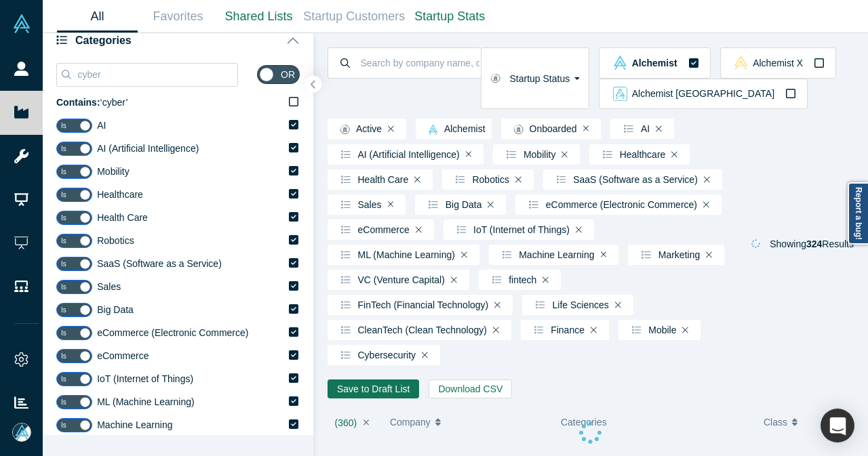
scroll to position [86, 0]
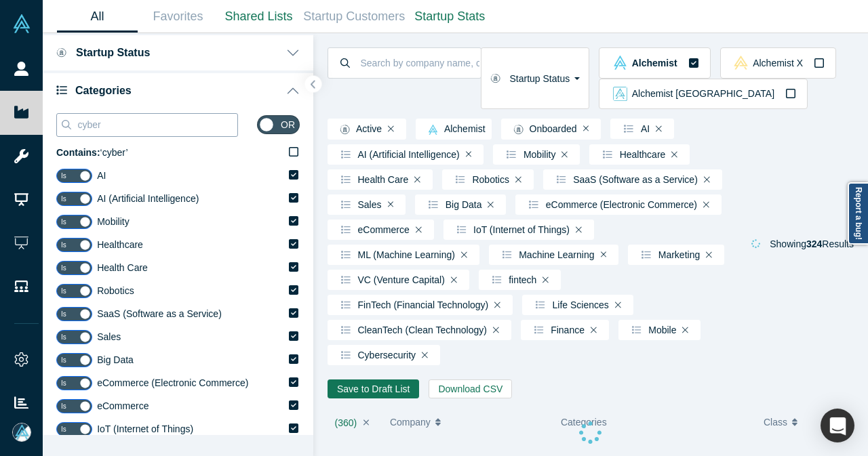
drag, startPoint x: 120, startPoint y: 127, endPoint x: 64, endPoint y: 122, distance: 56.5
click at [64, 122] on div "cyber" at bounding box center [147, 125] width 182 height 24
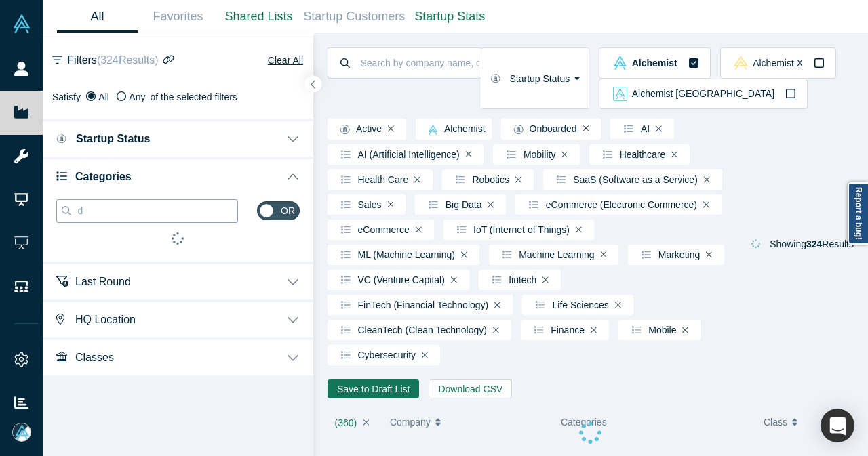
scroll to position [0, 0]
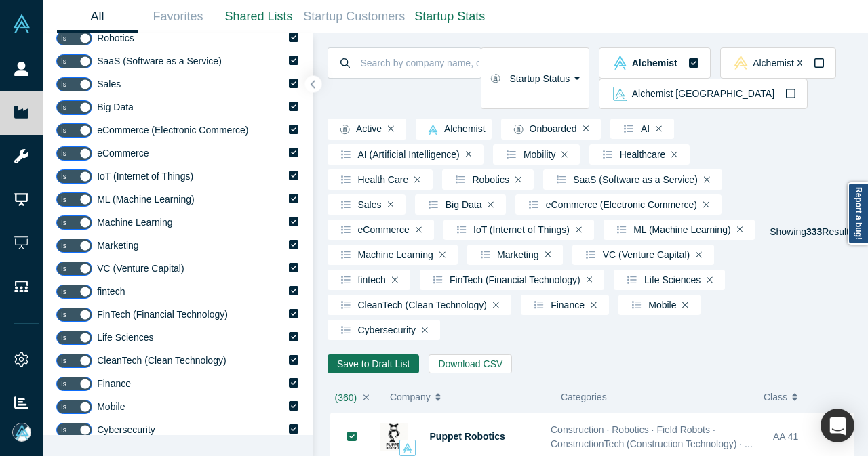
scroll to position [610, 0]
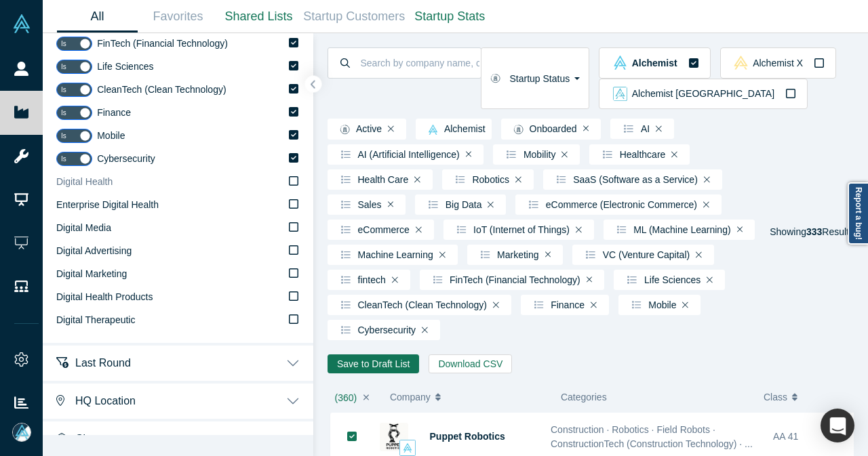
click at [289, 178] on icon at bounding box center [293, 181] width 9 height 11
click at [0, 0] on input "Digital Health" at bounding box center [0, 0] width 0 height 0
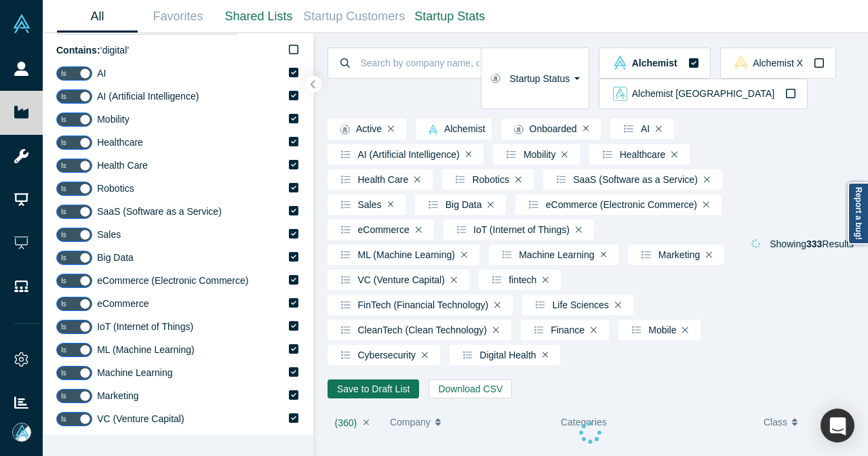
scroll to position [68, 0]
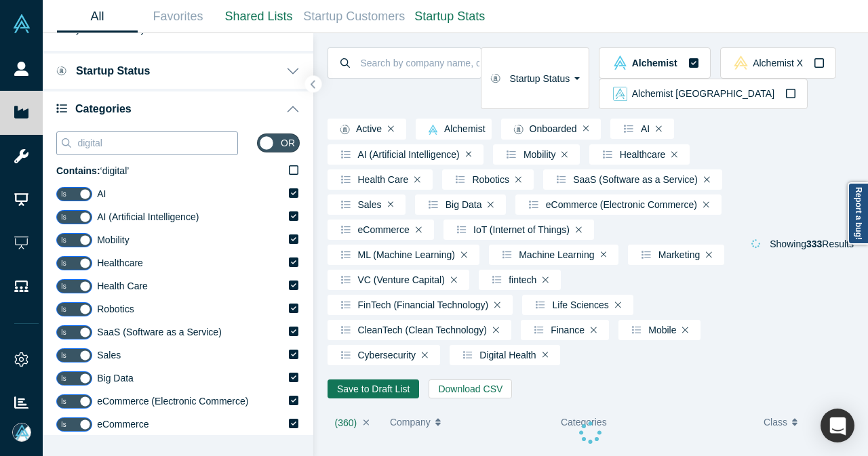
drag, startPoint x: 157, startPoint y: 142, endPoint x: 56, endPoint y: 136, distance: 101.2
click at [56, 136] on div "digital" at bounding box center [147, 144] width 182 height 24
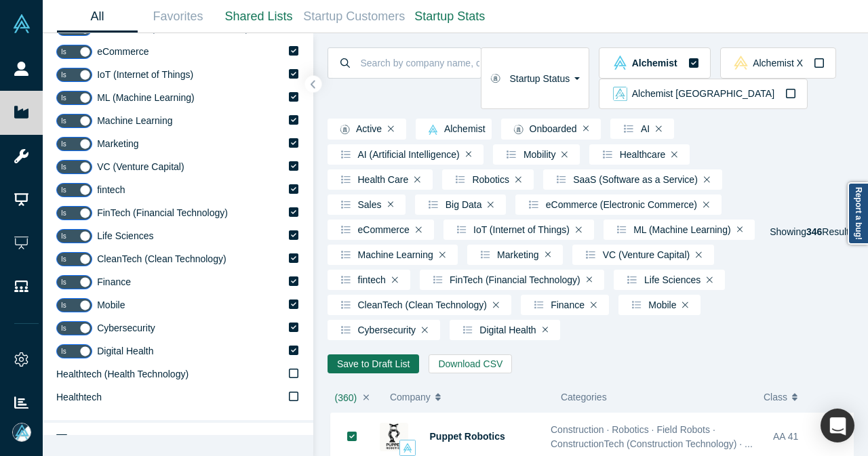
scroll to position [539, 0]
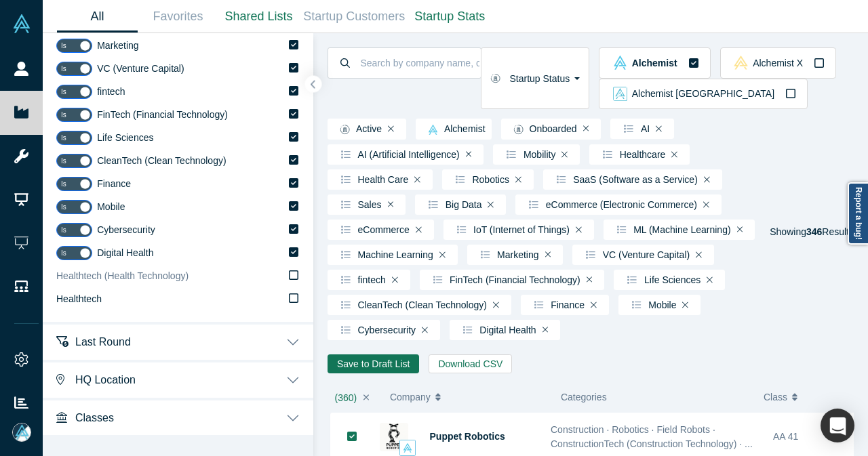
click at [276, 273] on label "Healthtech (Health Technology)" at bounding box center [177, 276] width 243 height 23
click at [0, 0] on input "Healthtech (Health Technology)" at bounding box center [0, 0] width 0 height 0
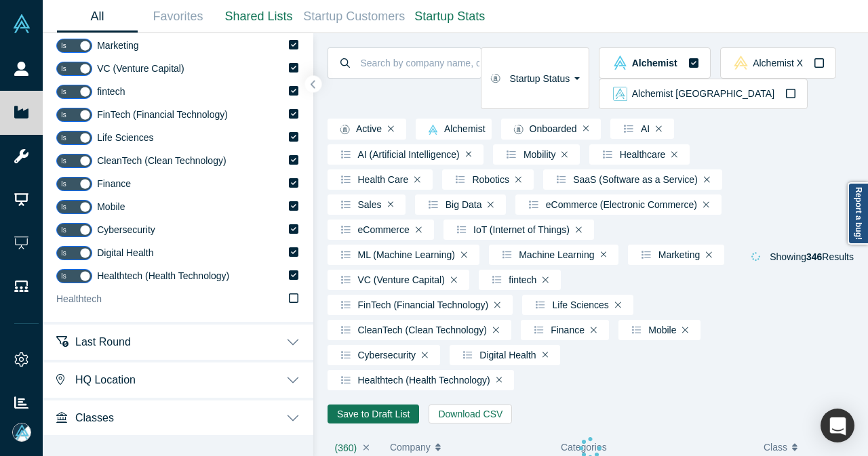
click at [289, 300] on icon at bounding box center [293, 298] width 9 height 9
click at [0, 0] on input "Healthtech" at bounding box center [0, 0] width 0 height 0
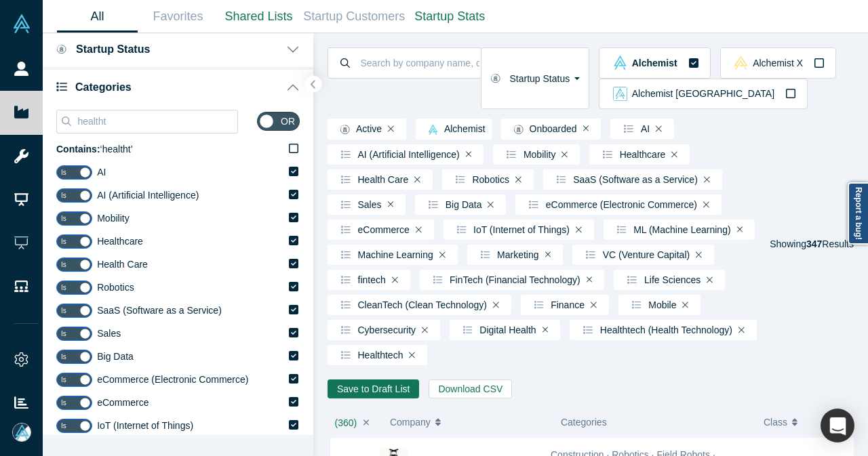
scroll to position [64, 0]
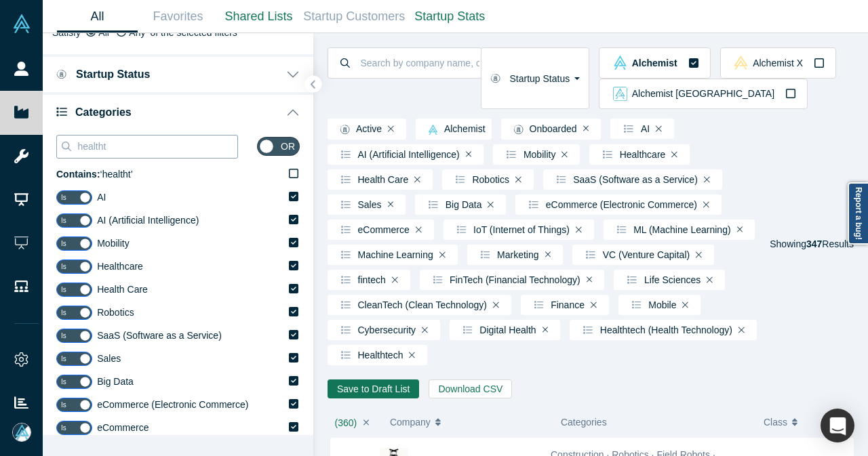
drag, startPoint x: 132, startPoint y: 144, endPoint x: 60, endPoint y: 144, distance: 72.5
click at [60, 144] on div "healtht" at bounding box center [147, 147] width 182 height 24
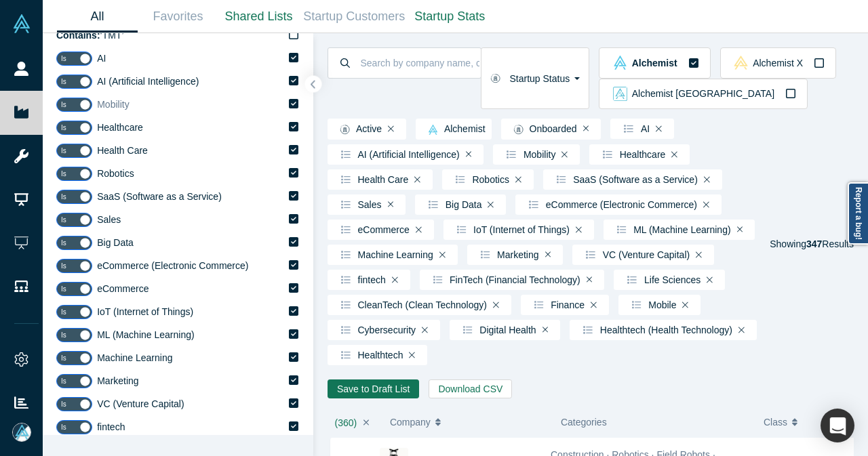
scroll to position [0, 0]
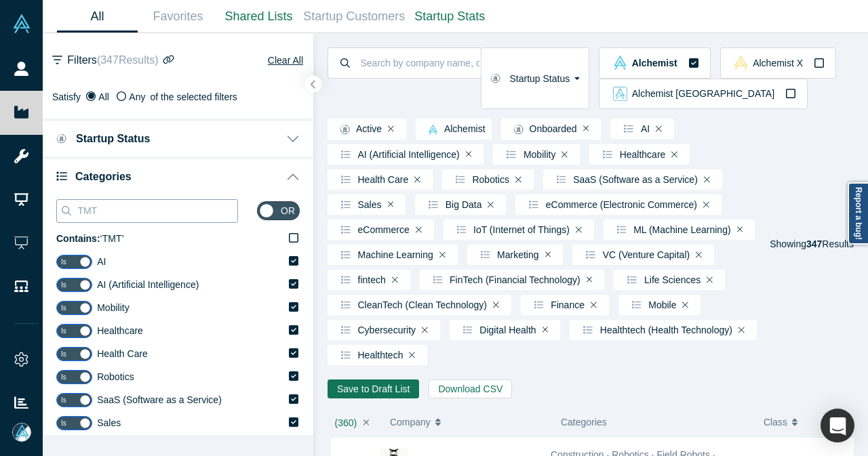
drag, startPoint x: 120, startPoint y: 214, endPoint x: 68, endPoint y: 210, distance: 52.3
click at [69, 211] on div "TMT" at bounding box center [147, 211] width 182 height 24
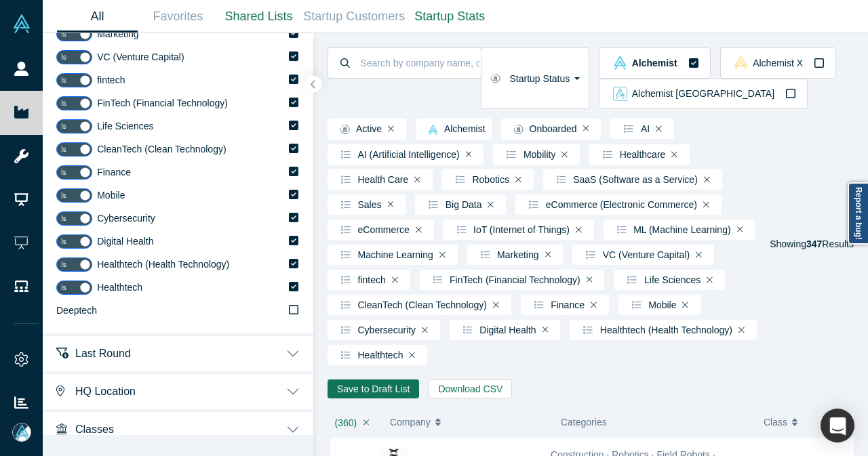
scroll to position [562, 0]
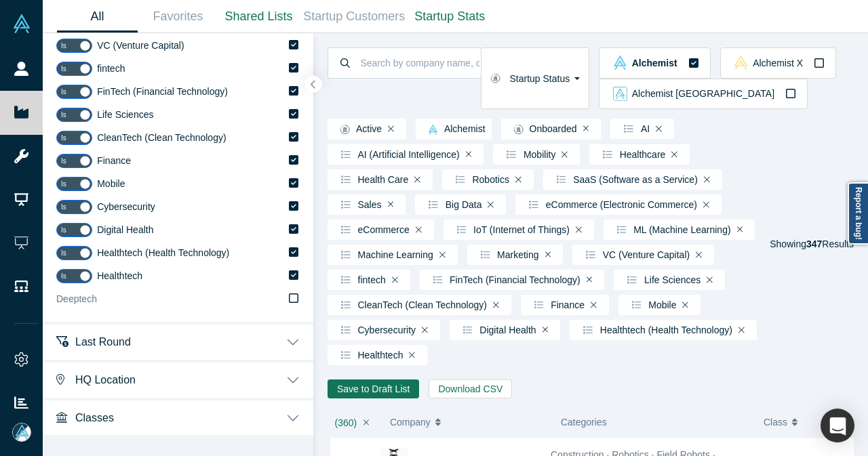
click at [289, 298] on icon at bounding box center [293, 298] width 9 height 11
click at [0, 0] on input "Deeptech" at bounding box center [0, 0] width 0 height 0
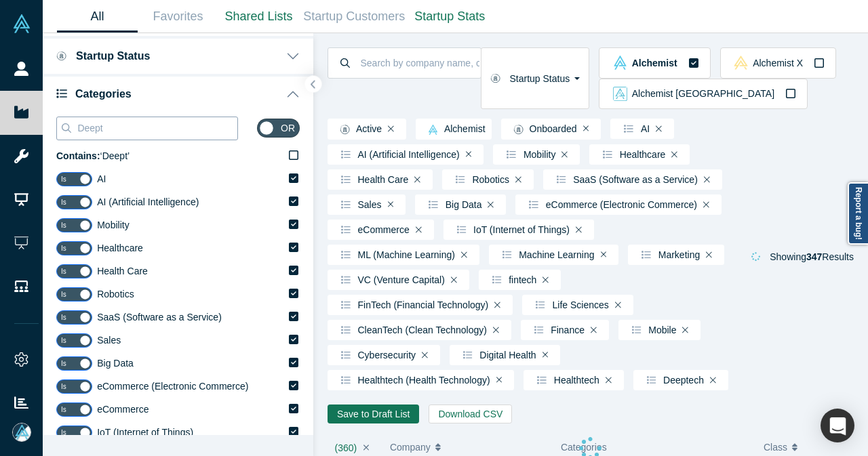
scroll to position [0, 0]
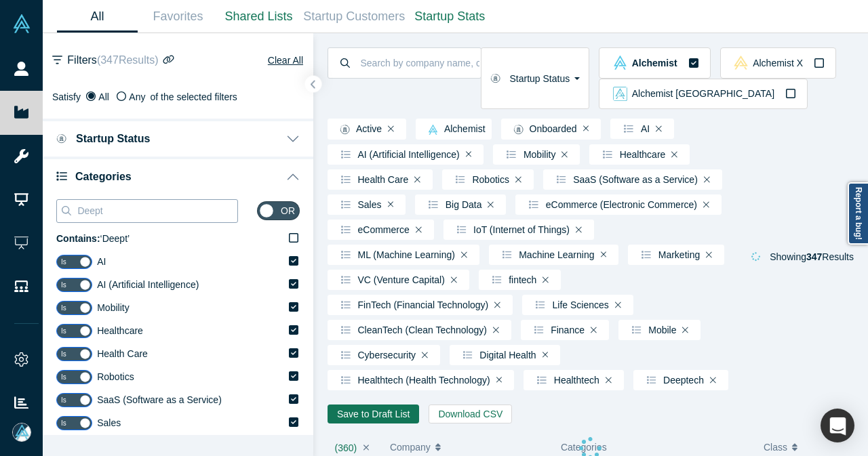
click at [129, 214] on input "Deept" at bounding box center [156, 211] width 161 height 18
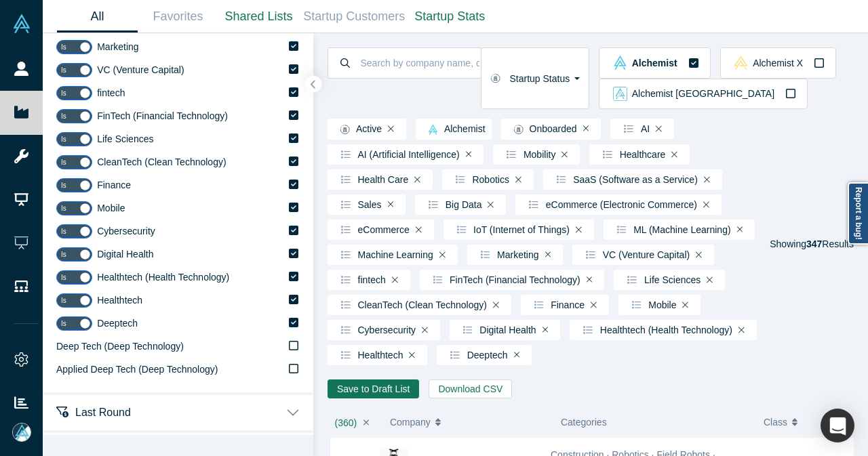
scroll to position [608, 0]
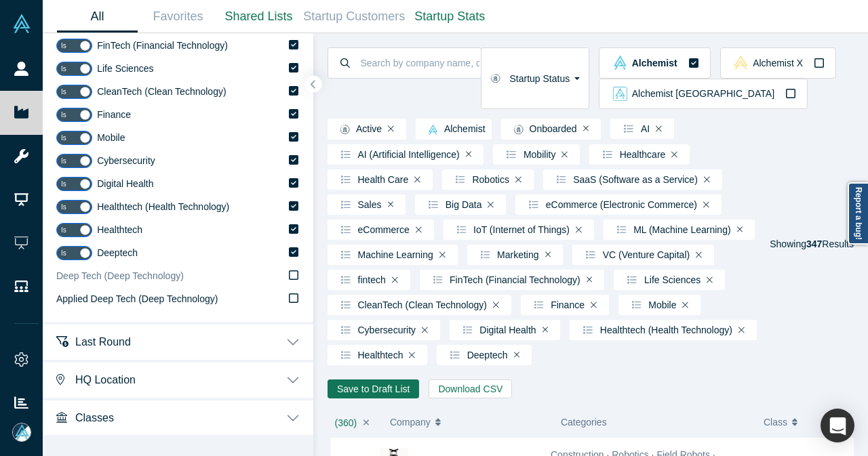
type input "Deep t"
click at [165, 277] on span "Deep Tech (Deep Technology)" at bounding box center [119, 275] width 127 height 11
click at [0, 0] on input "Deep Tech (Deep Technology)" at bounding box center [0, 0] width 0 height 0
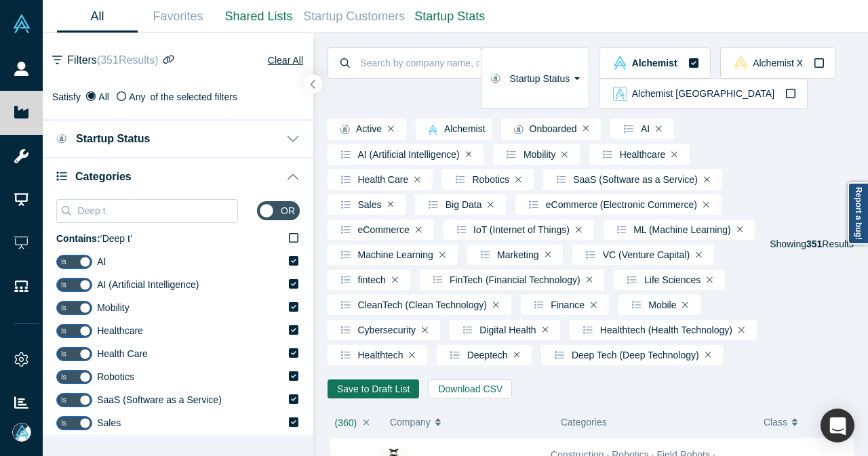
click at [314, 86] on icon "button" at bounding box center [313, 84] width 7 height 10
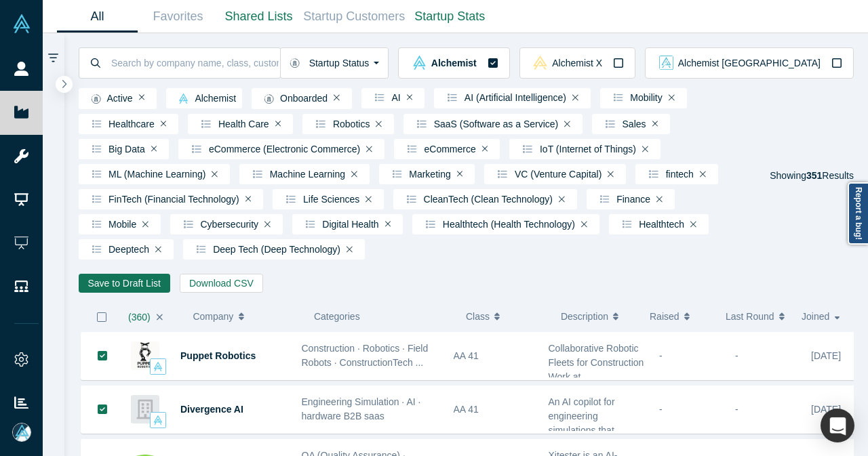
click at [102, 323] on icon "button" at bounding box center [101, 317] width 11 height 11
click at [138, 293] on button "Save to Draft List" at bounding box center [125, 283] width 92 height 19
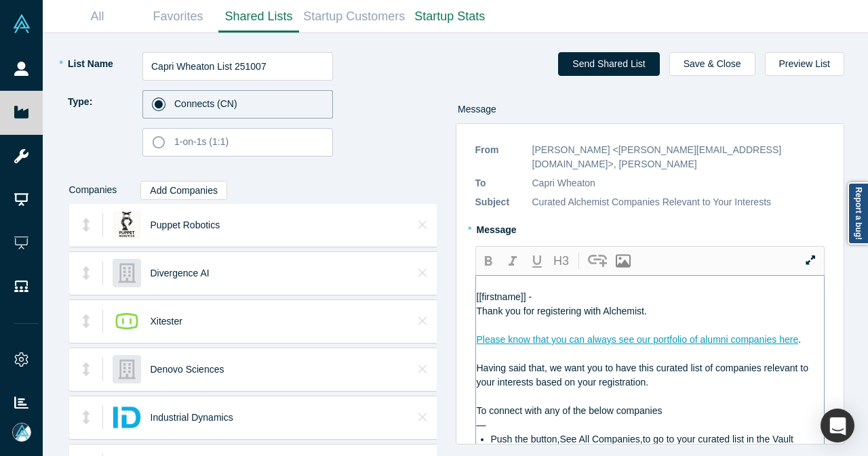
click at [557, 290] on div "[[firstname]] -" at bounding box center [651, 297] width 348 height 14
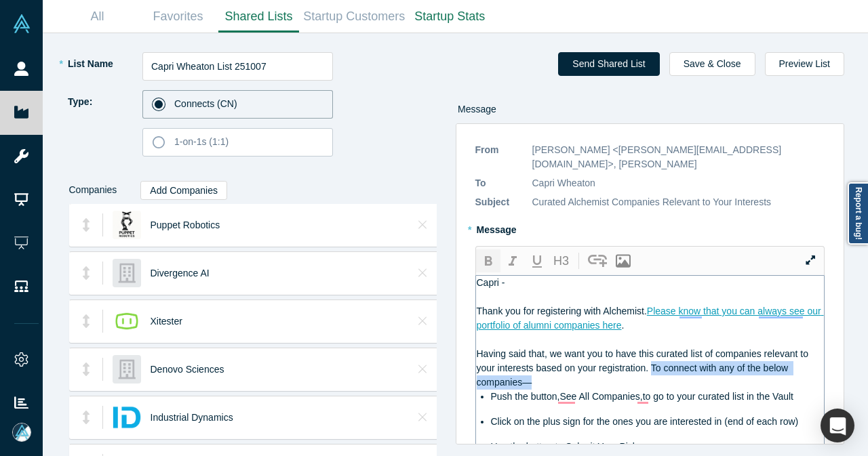
click at [483, 254] on icon "button" at bounding box center [488, 262] width 16 height 16
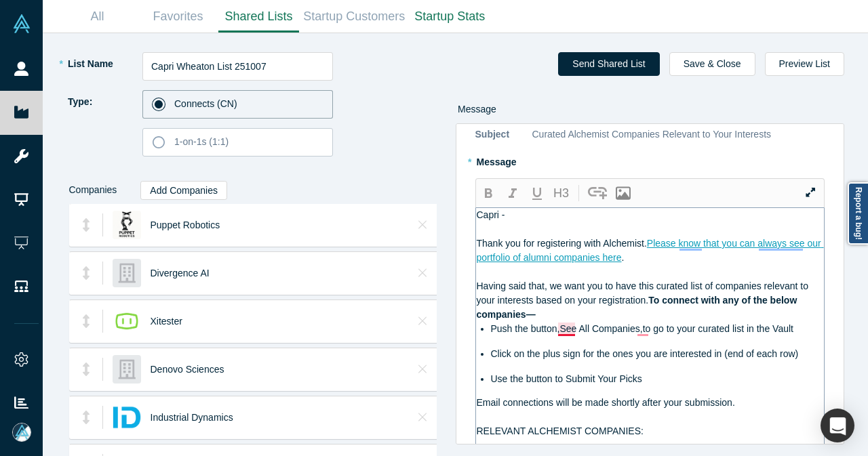
click at [565, 323] on span "Push the button,See All Companies,to go to your curated list in the Vault" at bounding box center [642, 328] width 302 height 11
click at [638, 323] on span "Push the button, See All Companies,to go to your curated list in the Vault" at bounding box center [643, 328] width 305 height 11
click at [486, 188] on icon "button" at bounding box center [488, 192] width 7 height 9
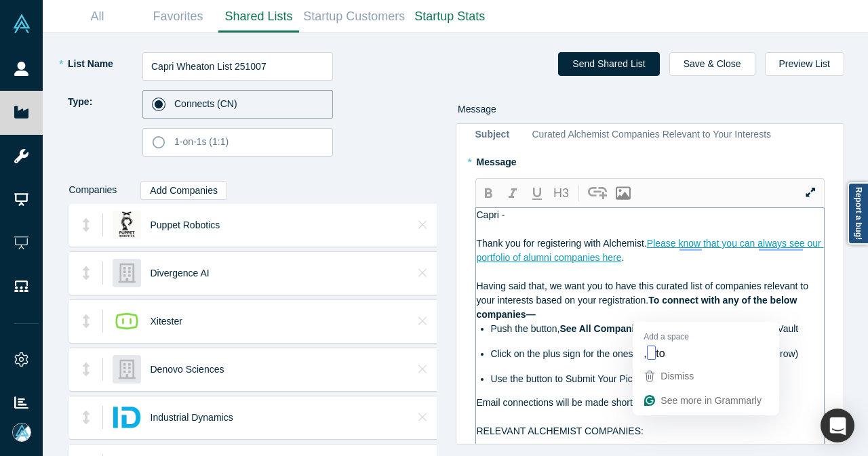
click at [649, 323] on span ",to go to your curated list in the Vault" at bounding box center [721, 328] width 153 height 11
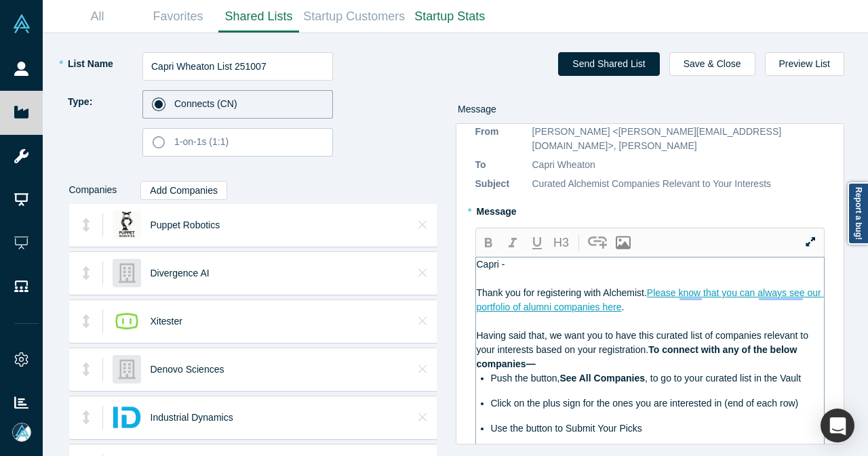
scroll to position [0, 0]
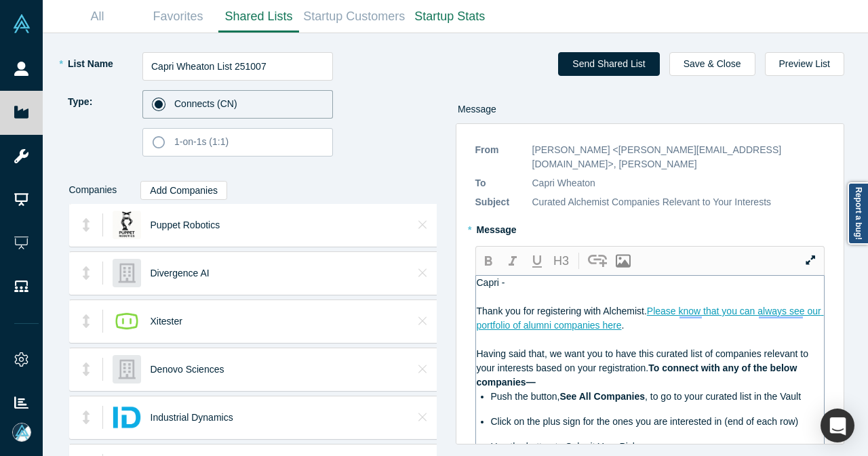
click at [555, 276] on div "Capri -" at bounding box center [651, 283] width 348 height 14
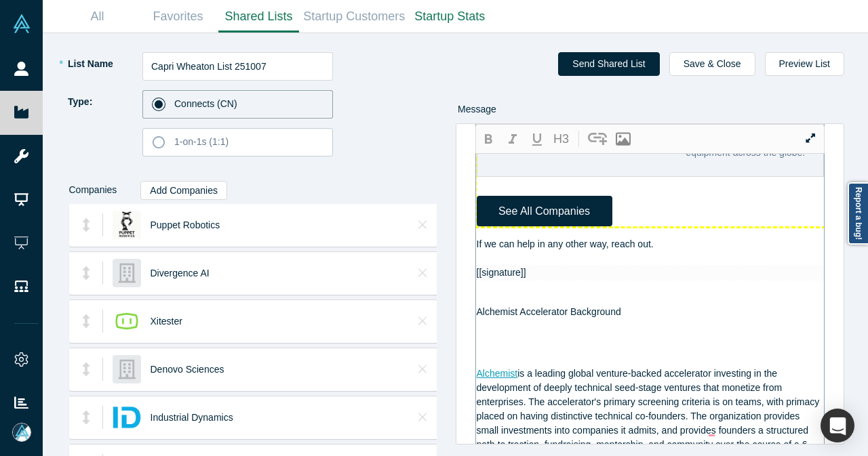
scroll to position [1152, 0]
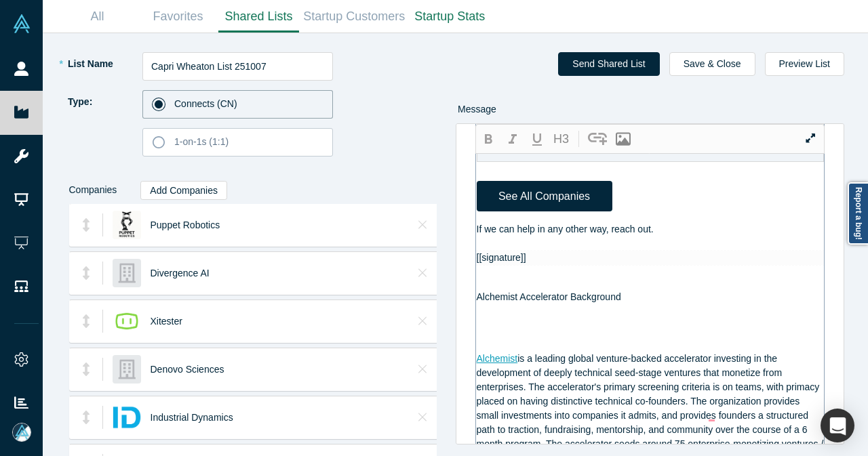
click at [587, 235] on span "If we can help in any other way, reach out." at bounding box center [565, 229] width 177 height 11
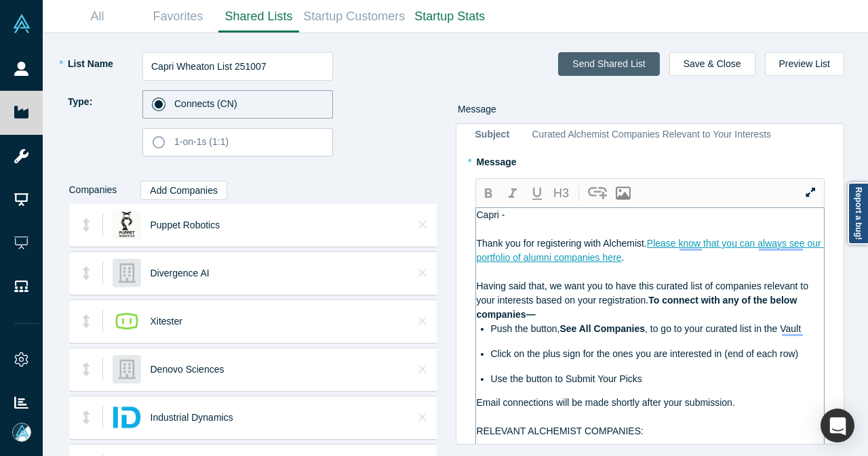
scroll to position [68, 0]
click at [606, 66] on button "Send Shared List" at bounding box center [608, 64] width 101 height 24
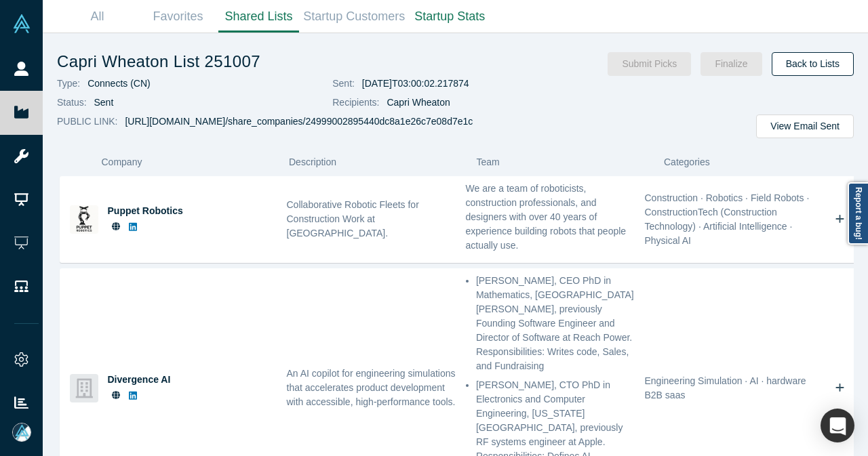
click at [808, 69] on link "Back to Lists" at bounding box center [812, 64] width 82 height 24
